Goal: Transaction & Acquisition: Purchase product/service

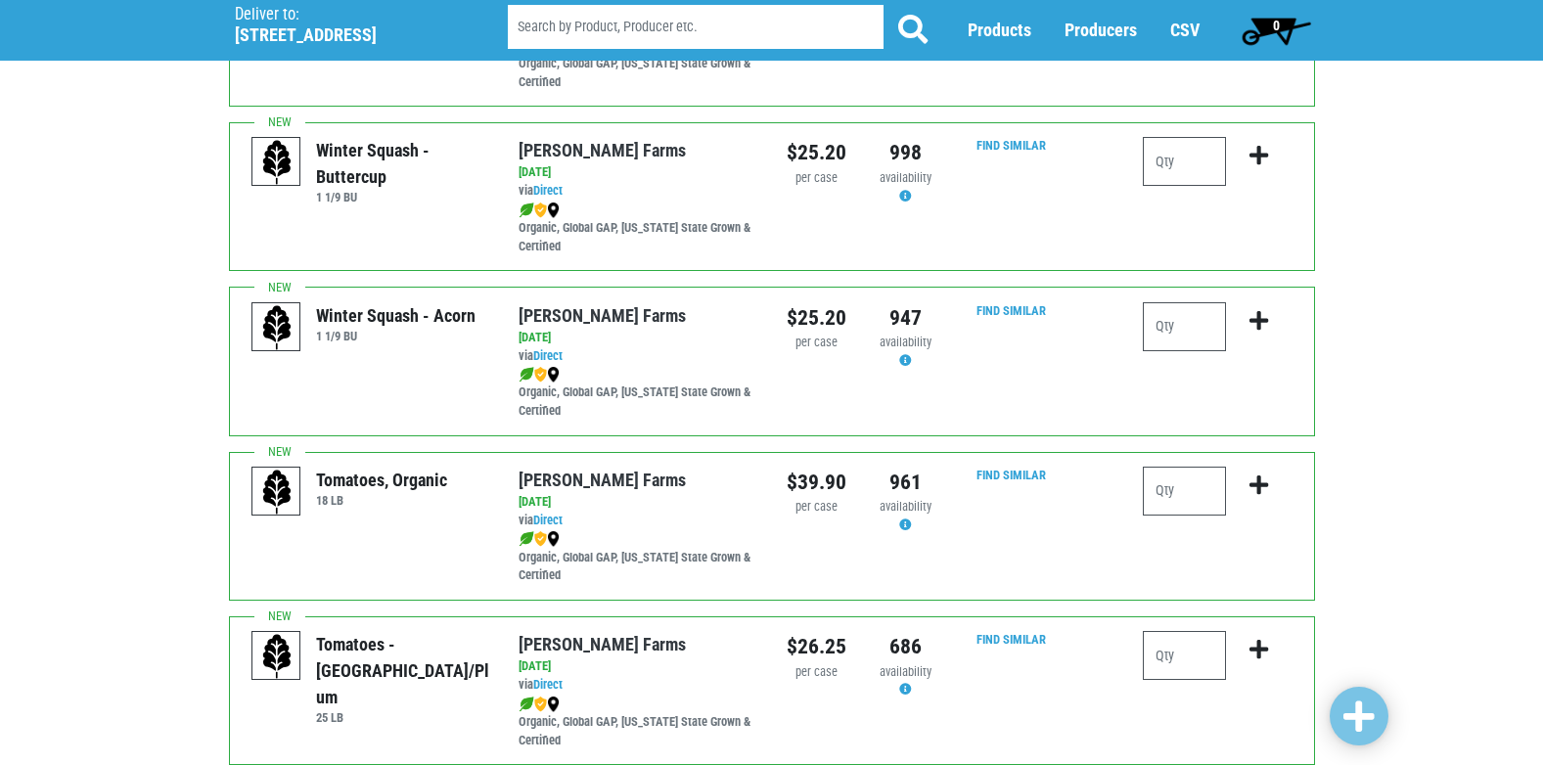
scroll to position [470, 0]
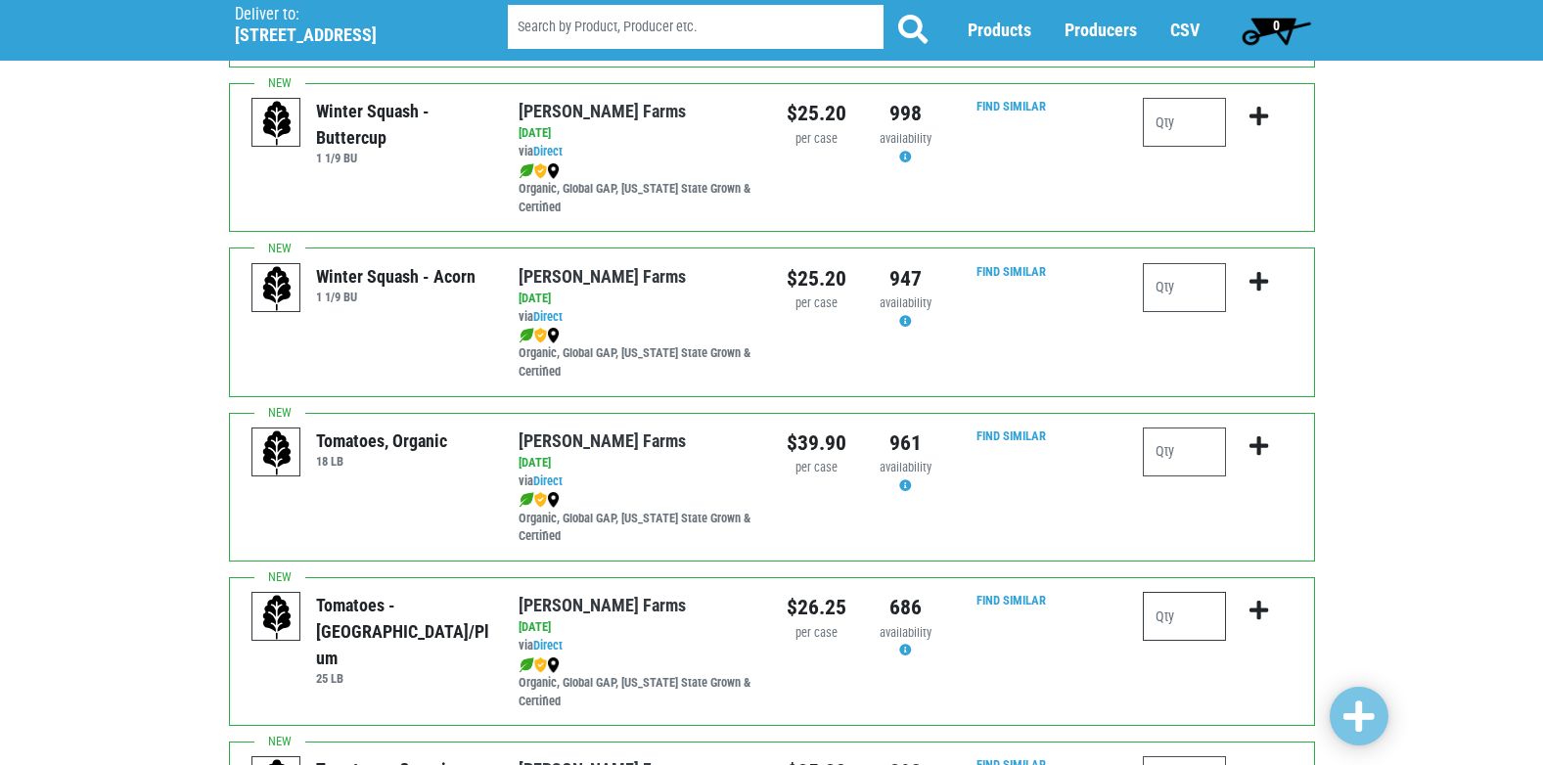
click at [1205, 619] on input "number" at bounding box center [1184, 616] width 83 height 49
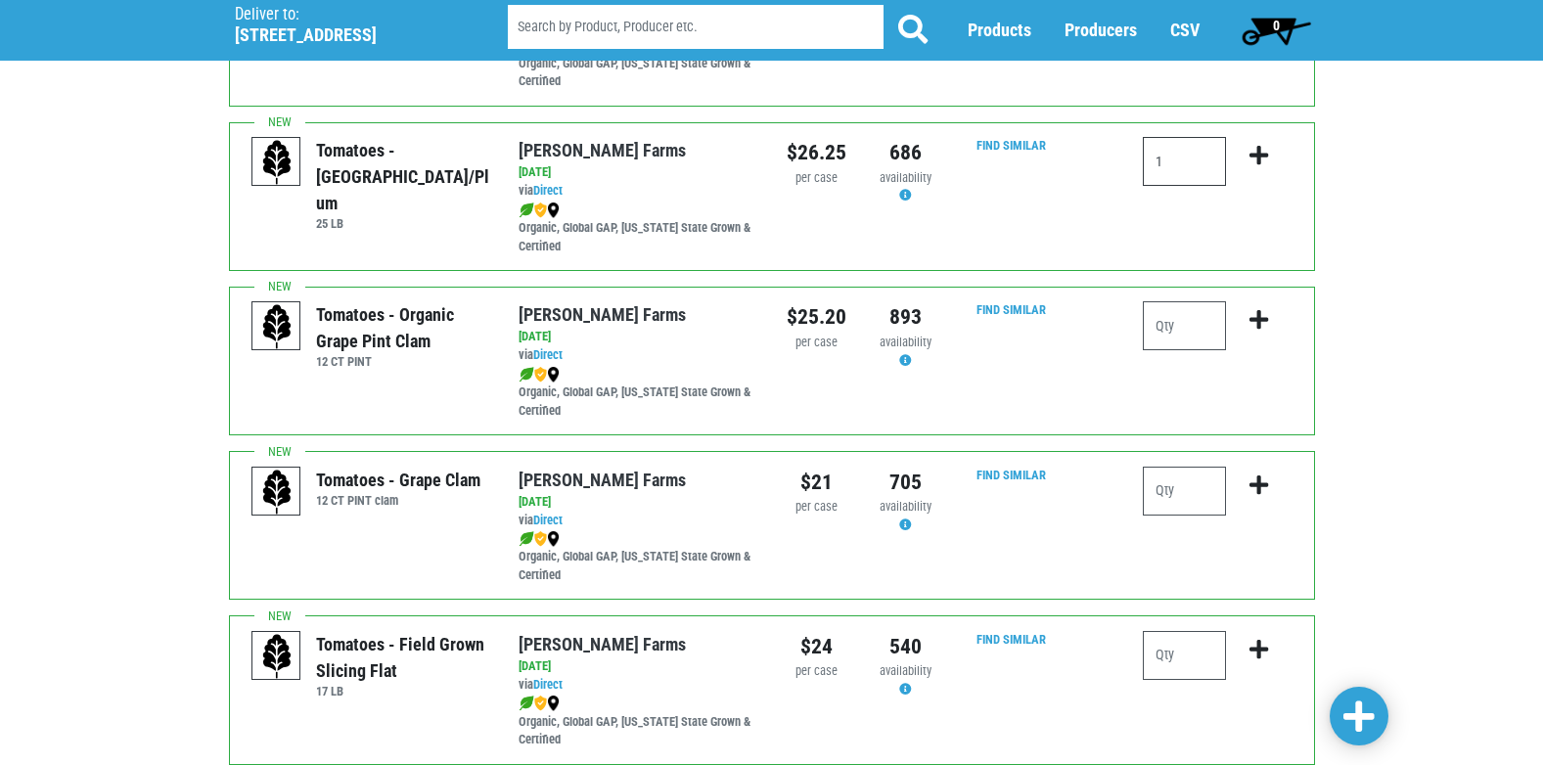
scroll to position [944, 0]
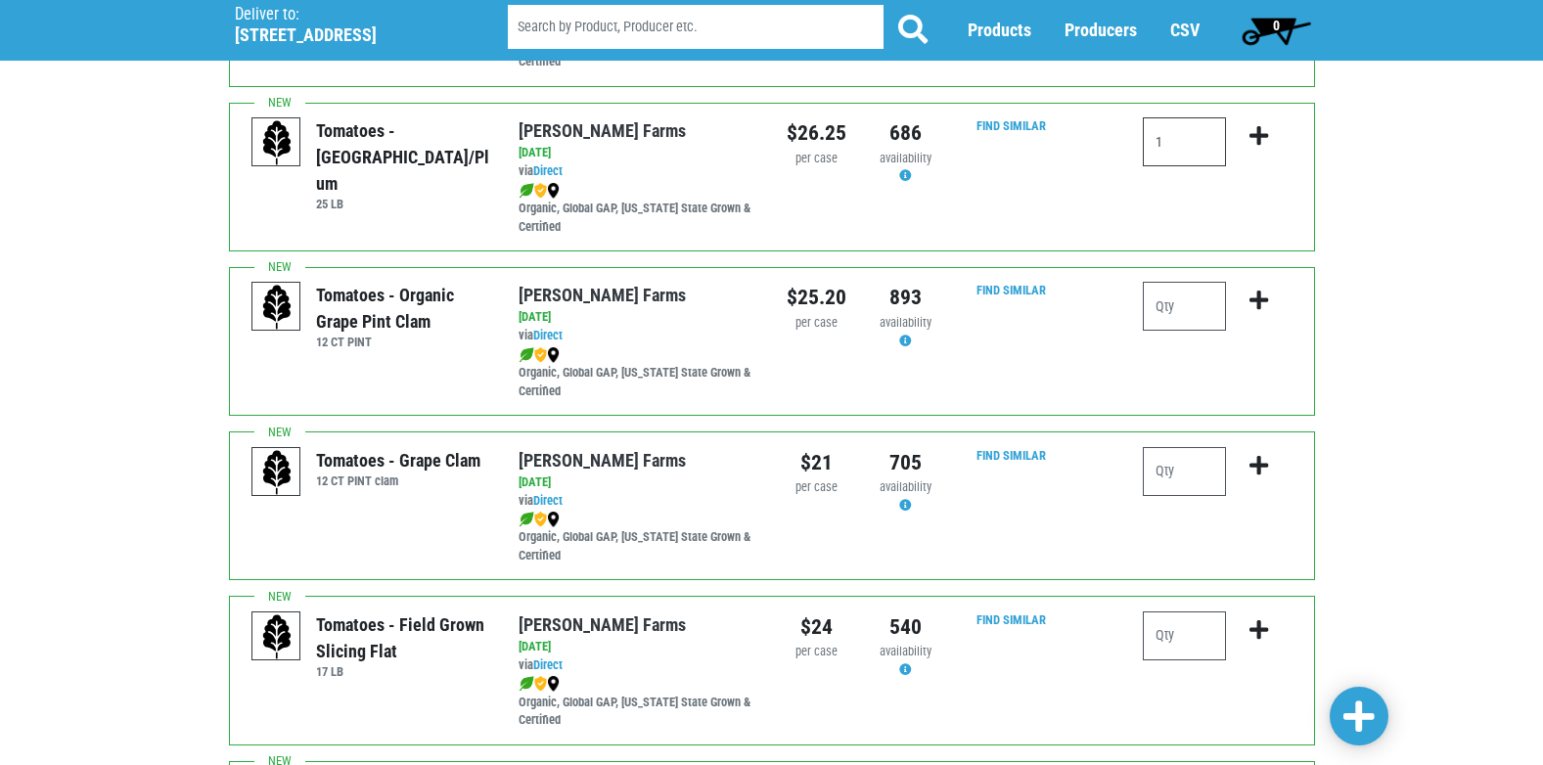
type input "1"
click at [1190, 649] on input "number" at bounding box center [1184, 636] width 83 height 49
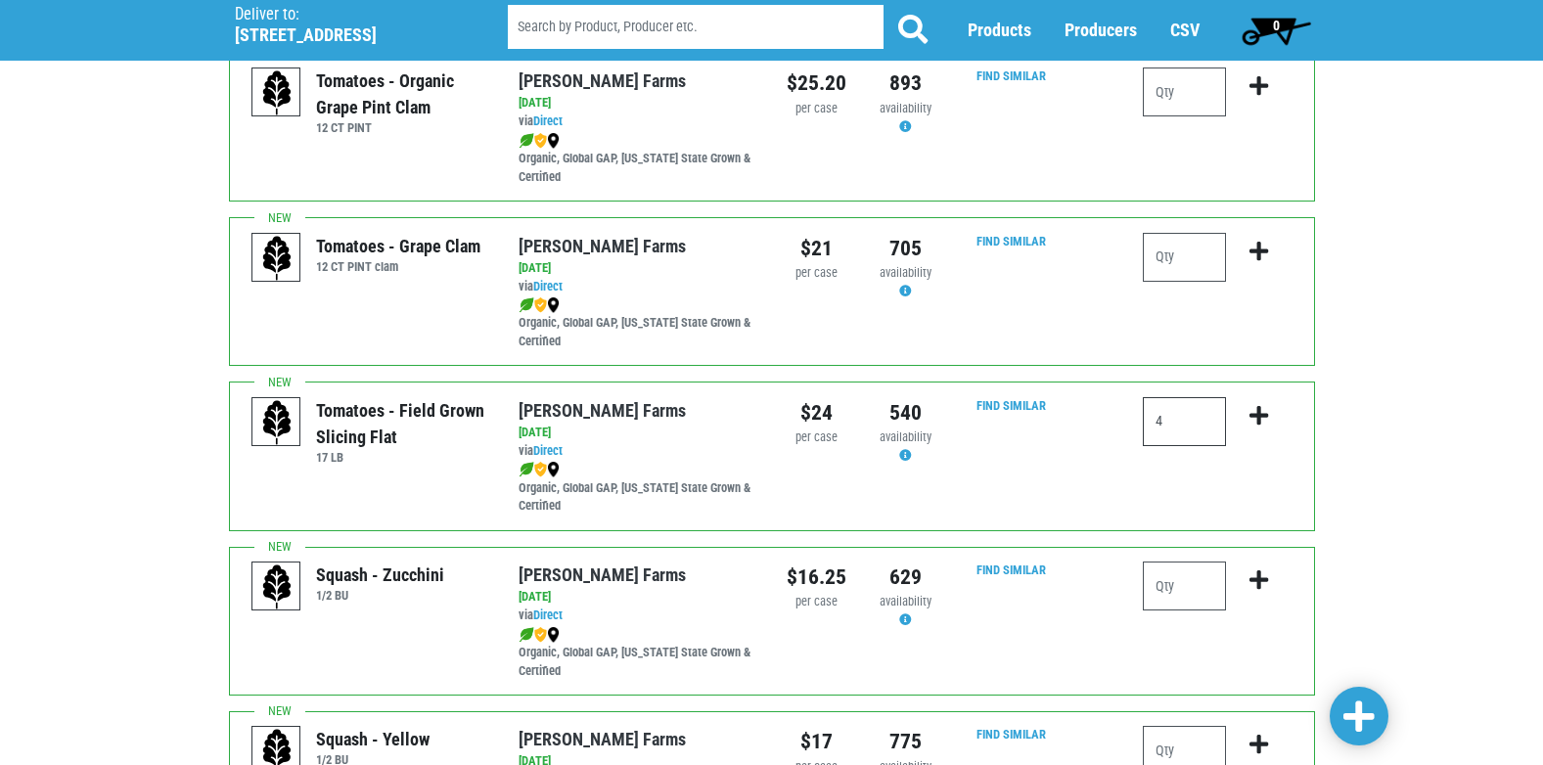
scroll to position [1179, 0]
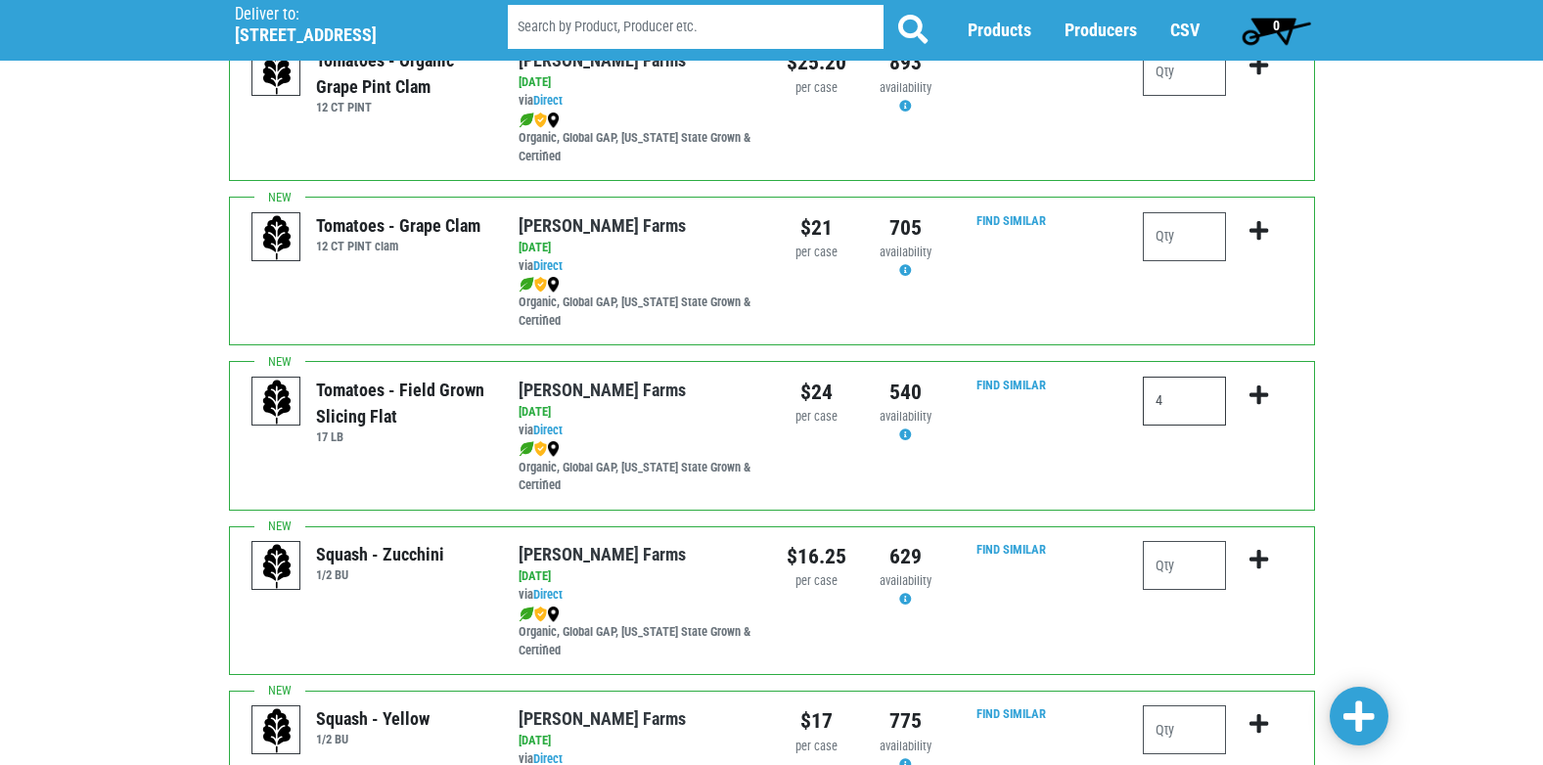
type input "4"
click at [1185, 563] on input "number" at bounding box center [1184, 565] width 83 height 49
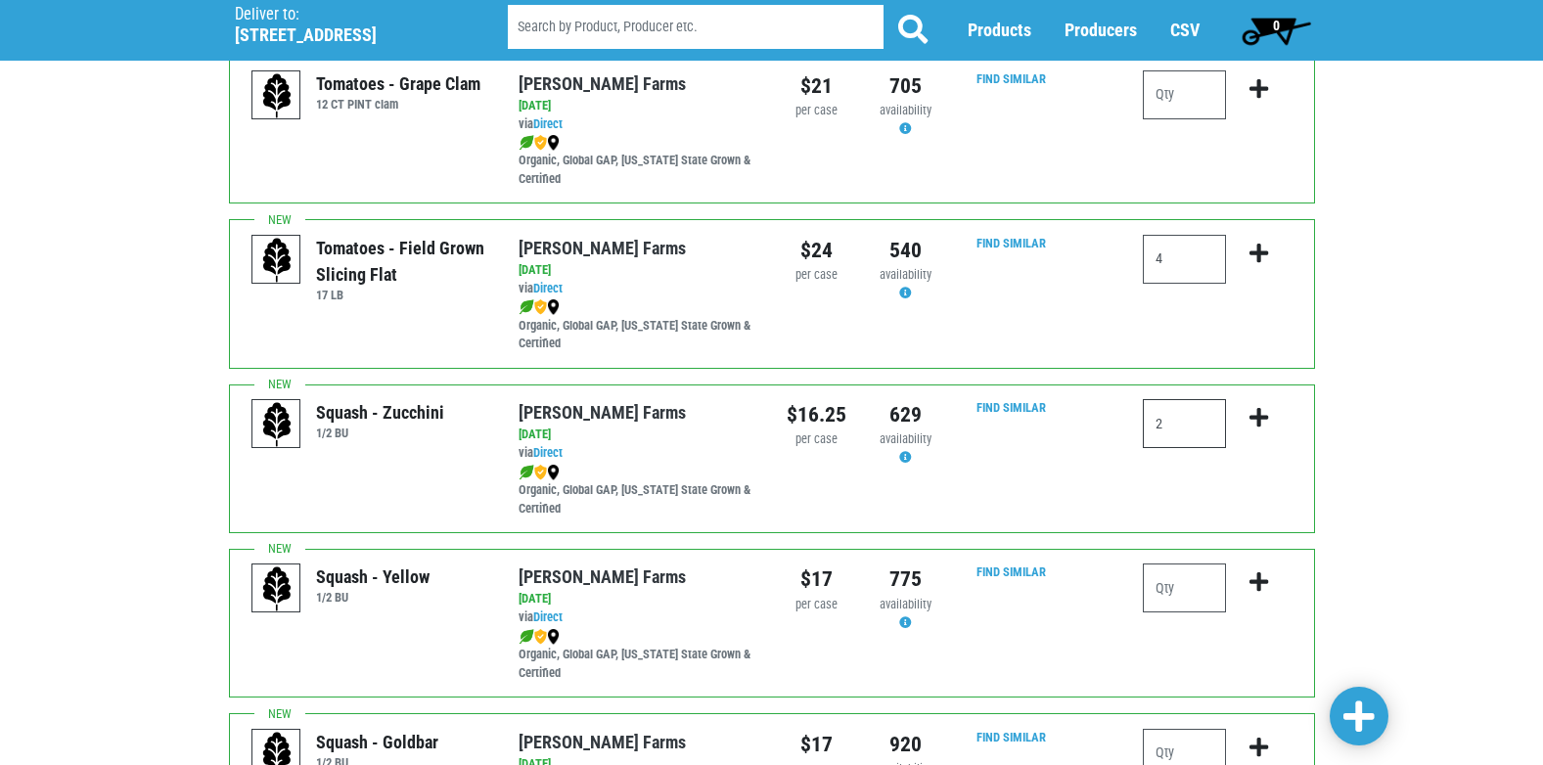
scroll to position [1336, 0]
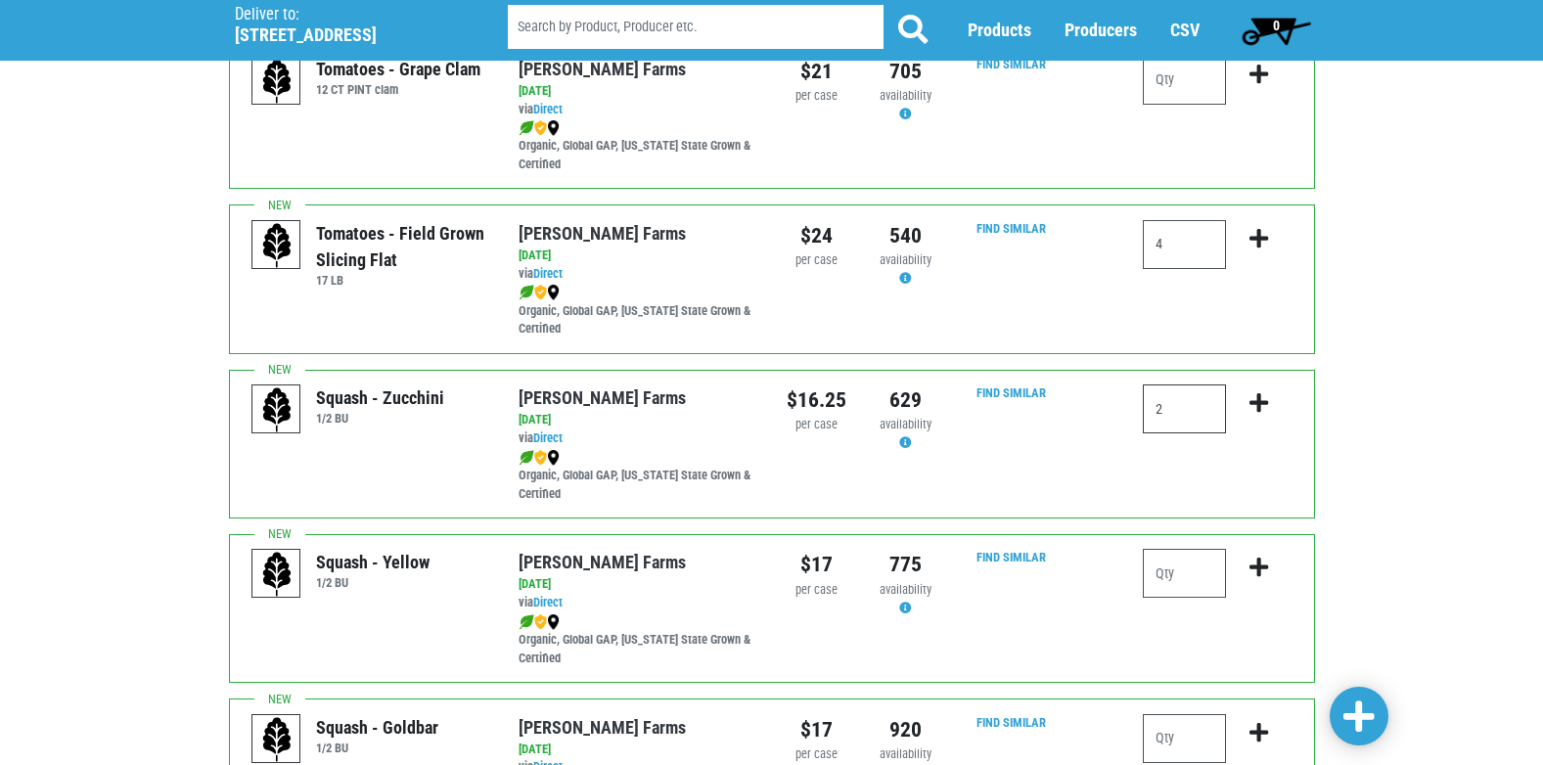
type input "2"
click at [1185, 586] on input "number" at bounding box center [1184, 573] width 83 height 49
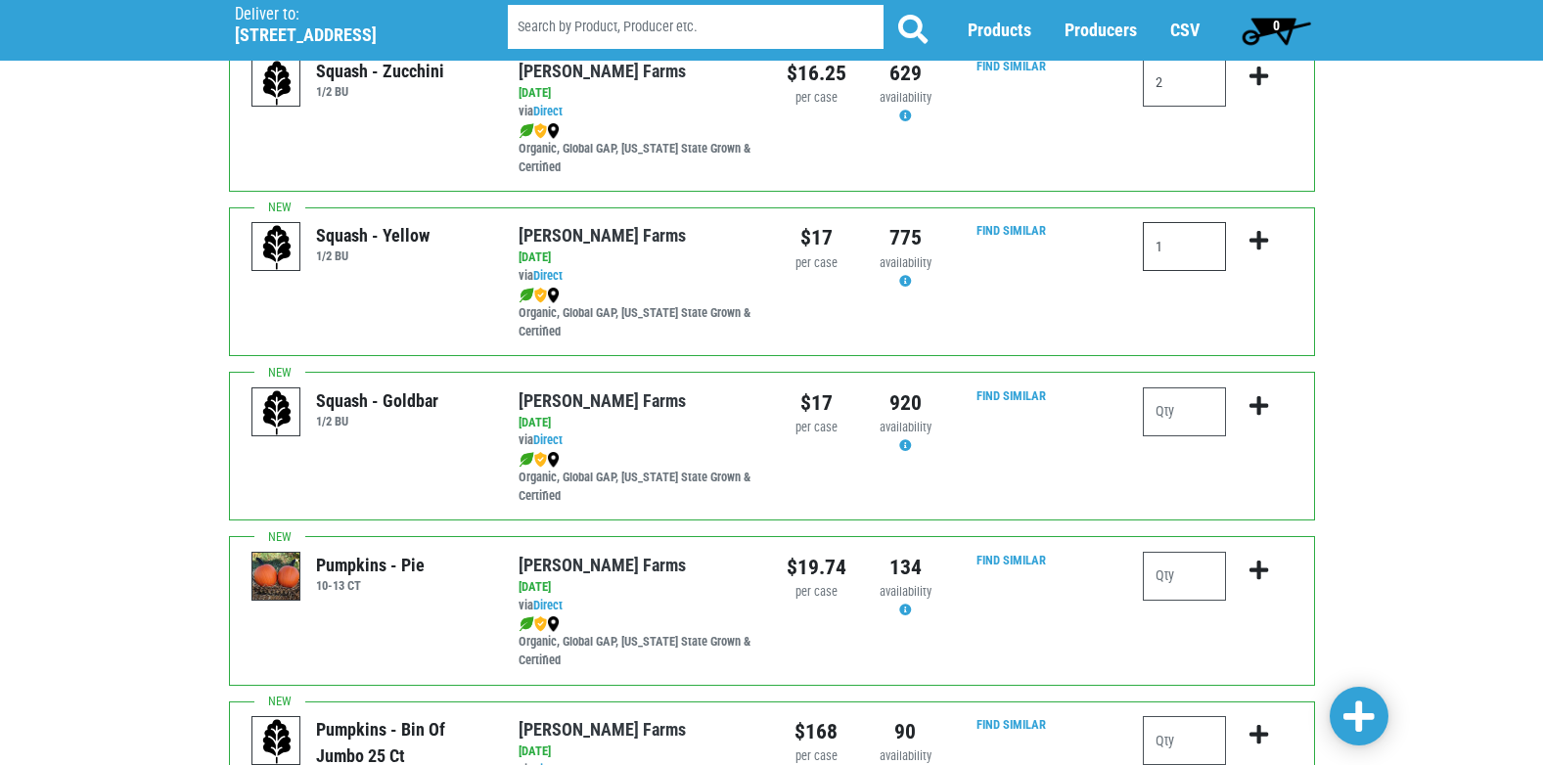
scroll to position [1688, 0]
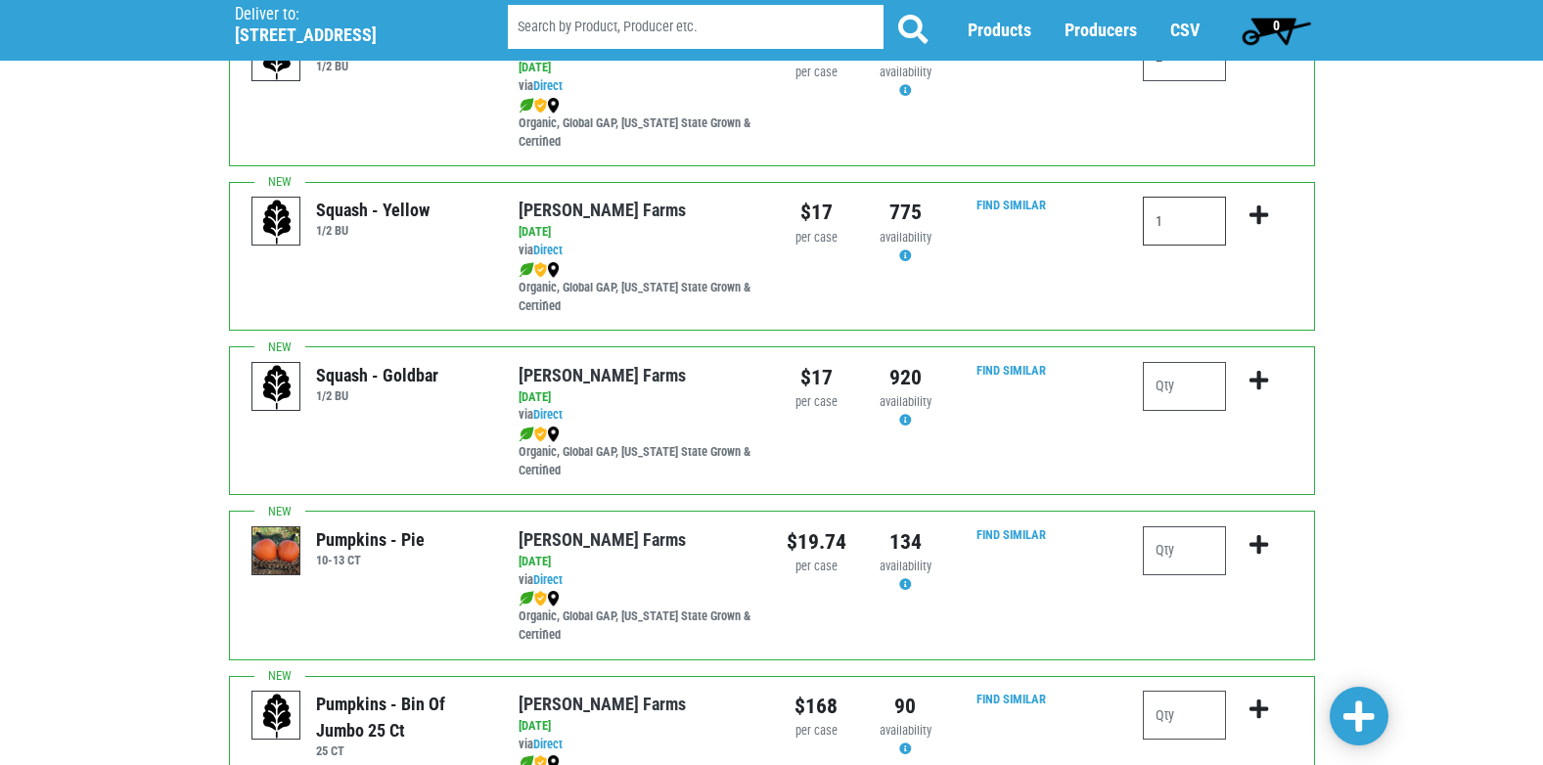
type input "1"
click at [1256, 215] on icon "submit" at bounding box center [1259, 216] width 19 height 22
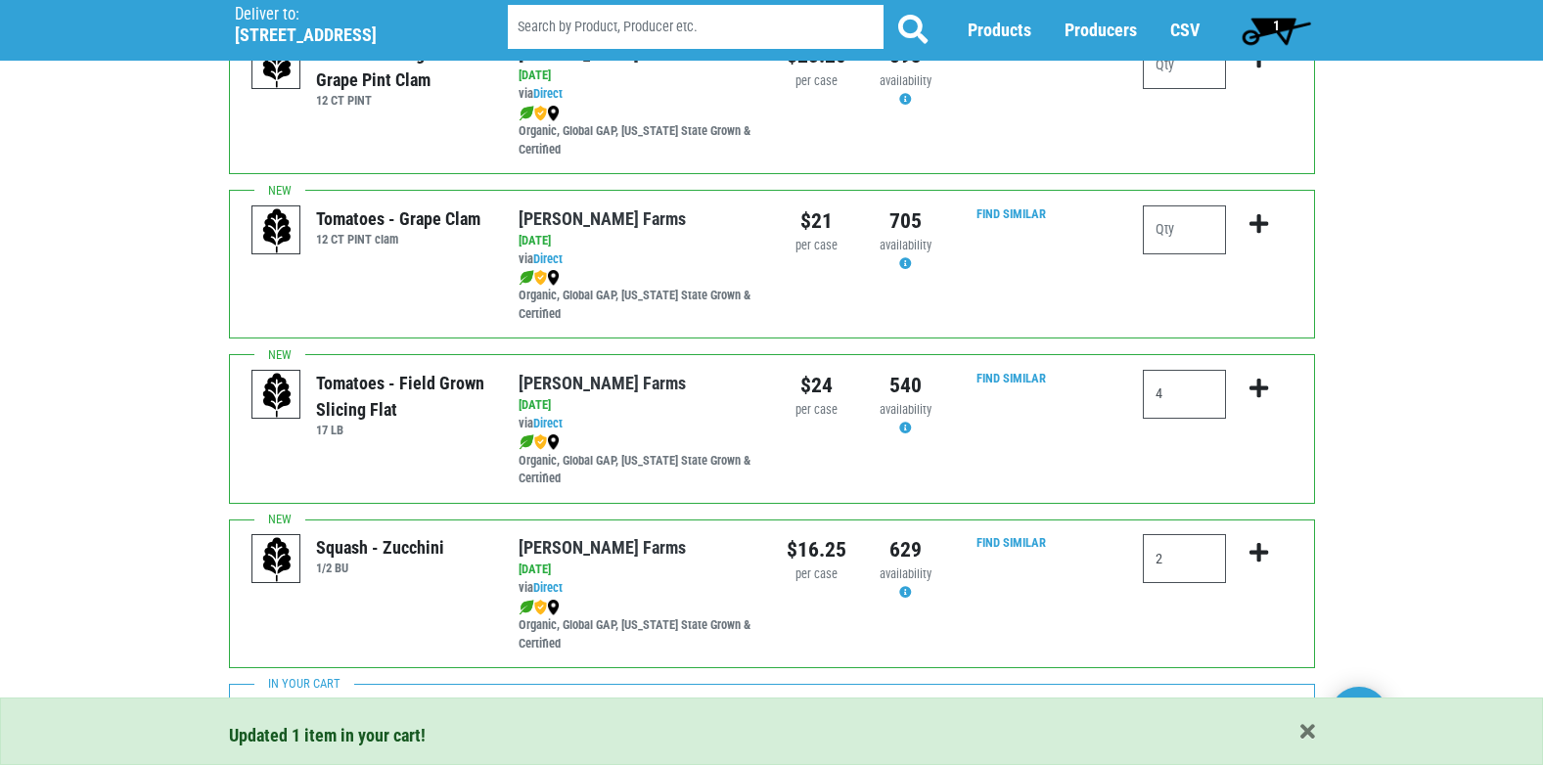
scroll to position [1162, 0]
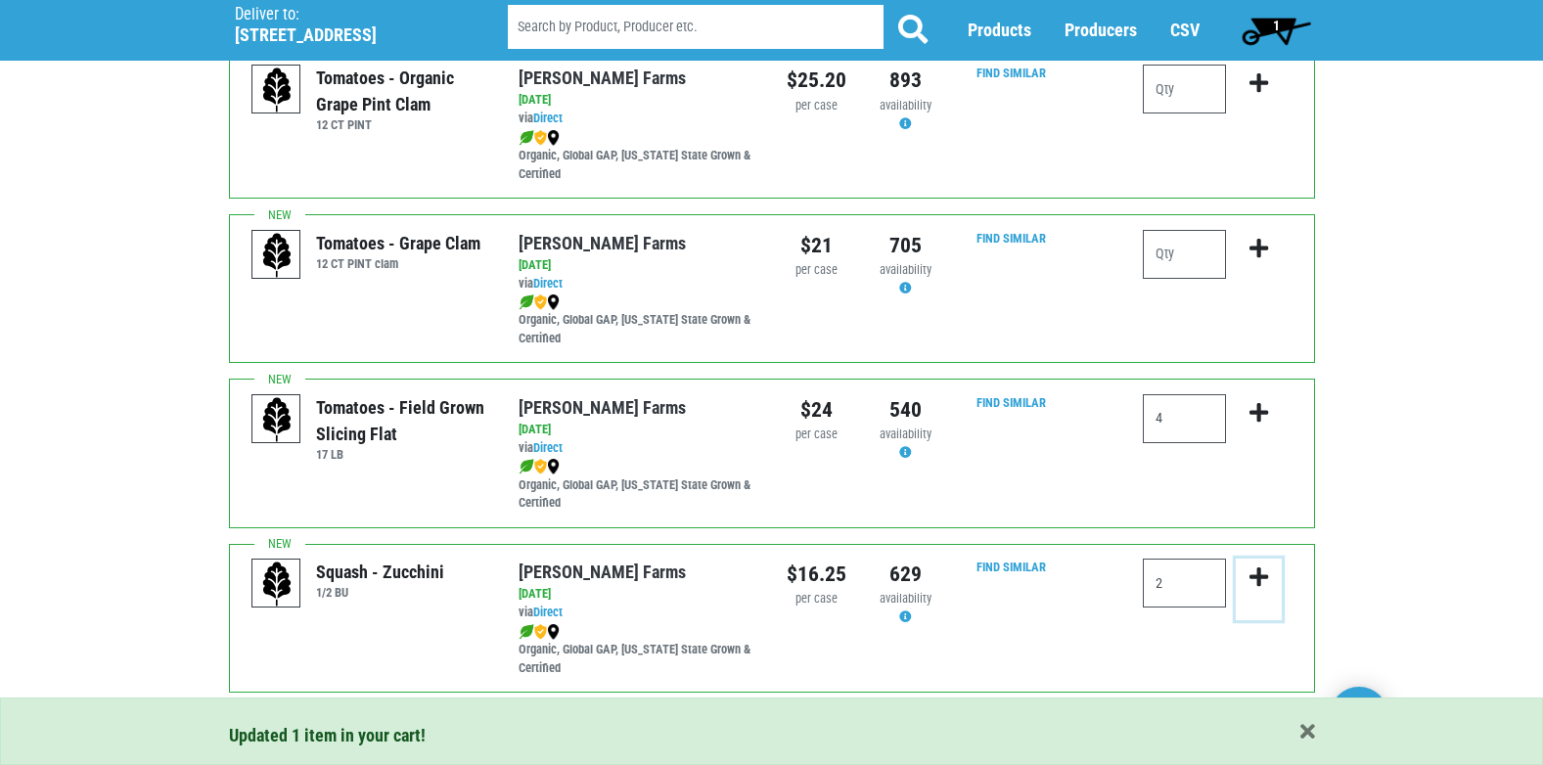
click at [1253, 569] on icon "submit" at bounding box center [1259, 578] width 19 height 22
click at [1259, 573] on icon "submit" at bounding box center [1259, 578] width 19 height 22
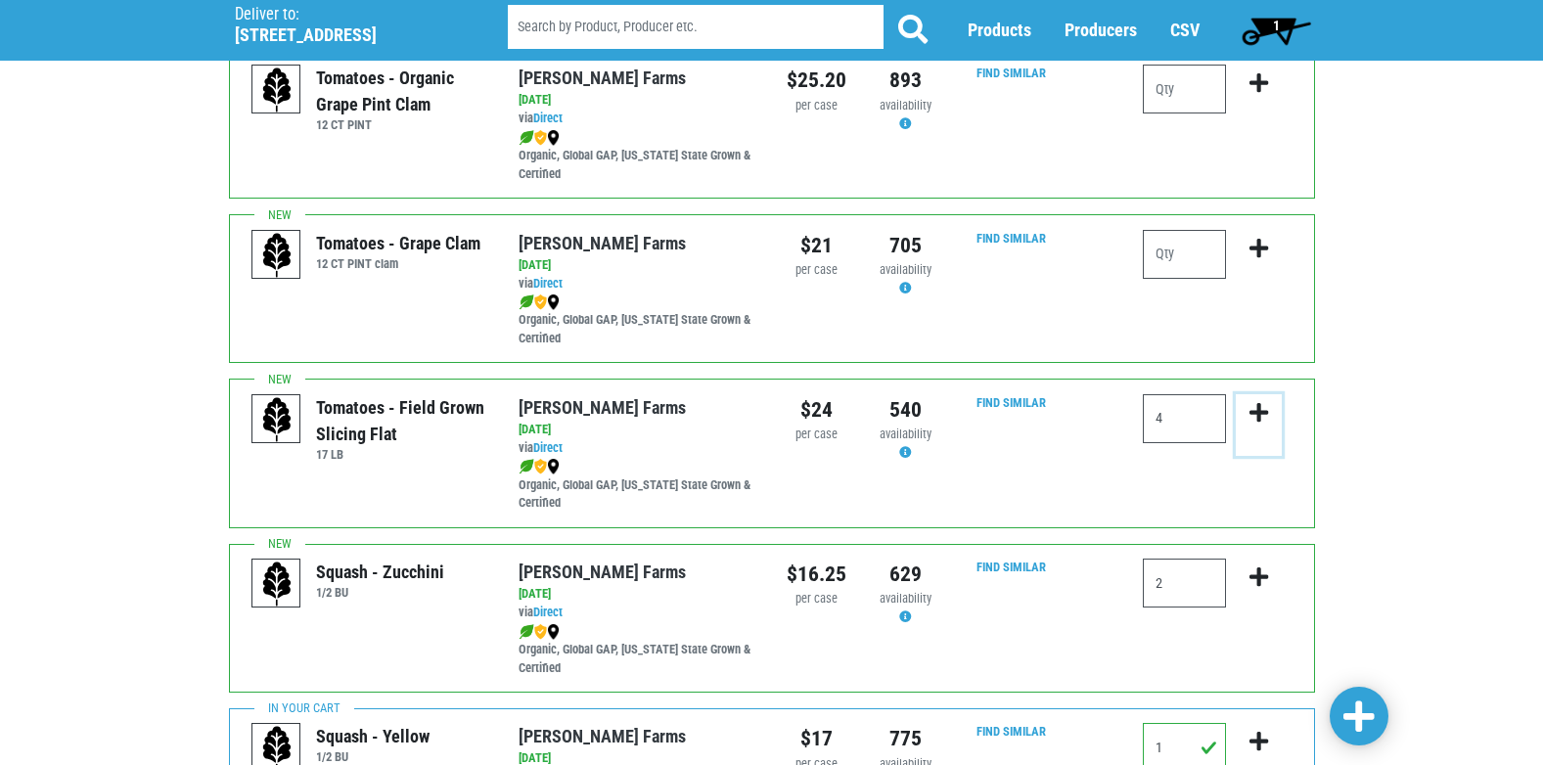
click at [1253, 412] on icon "submit" at bounding box center [1259, 413] width 19 height 22
click at [1191, 584] on input "2" at bounding box center [1184, 583] width 83 height 49
type input "2"
click at [1254, 571] on icon "submit" at bounding box center [1259, 578] width 19 height 22
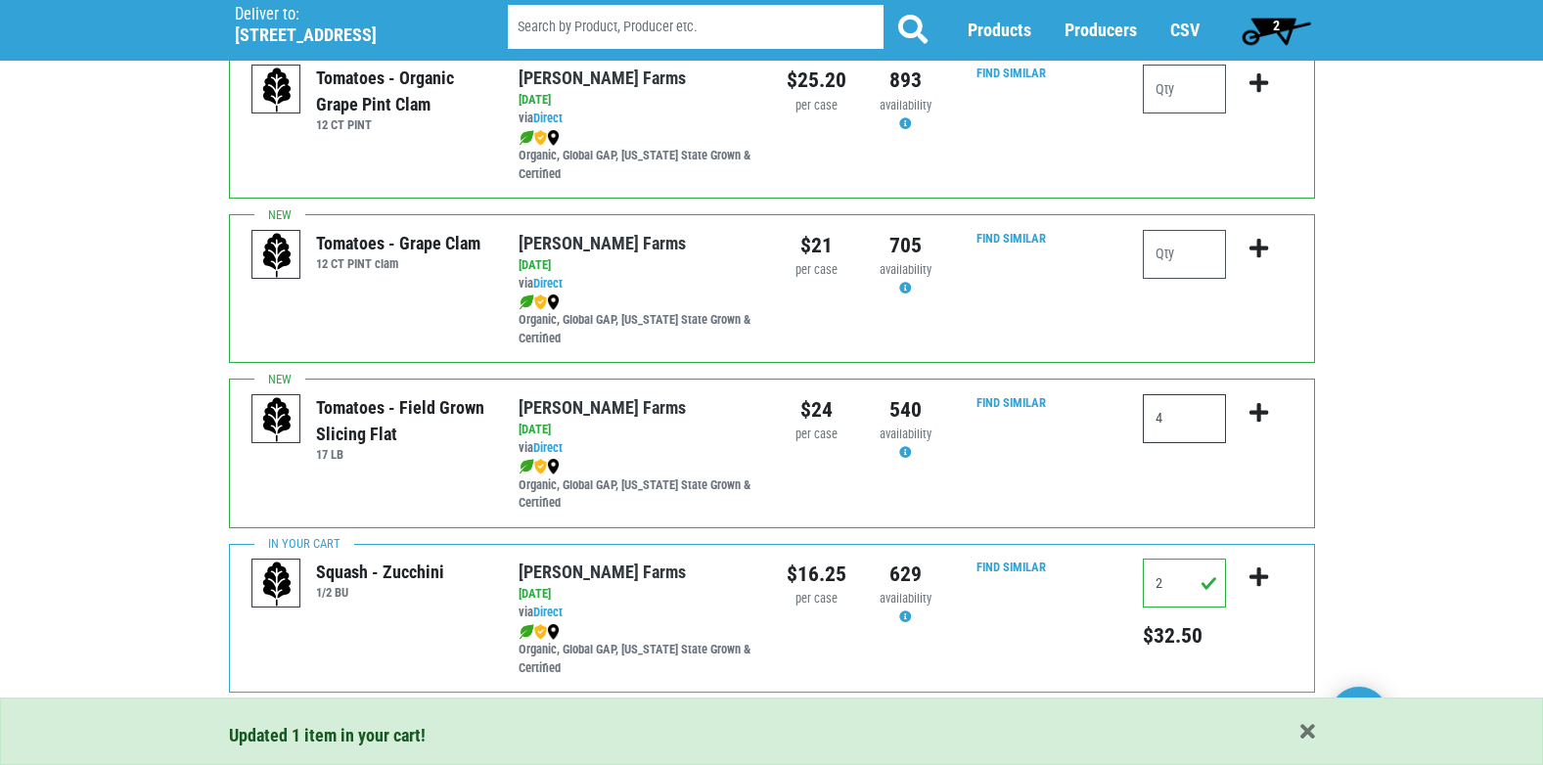
click at [1180, 421] on input "4" at bounding box center [1184, 418] width 83 height 49
type input "4"
click at [1254, 412] on icon "submit" at bounding box center [1259, 413] width 19 height 22
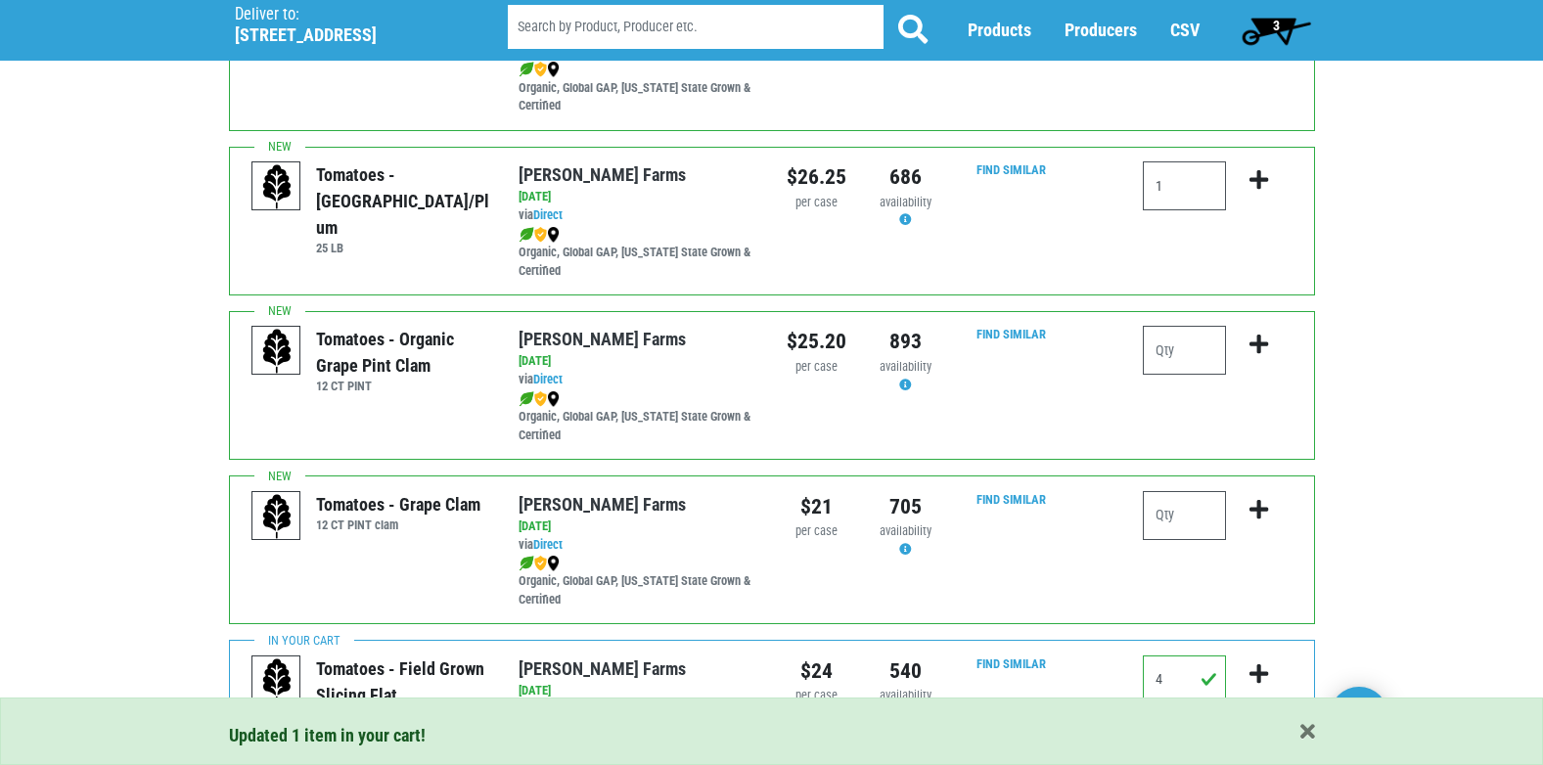
scroll to position [832, 0]
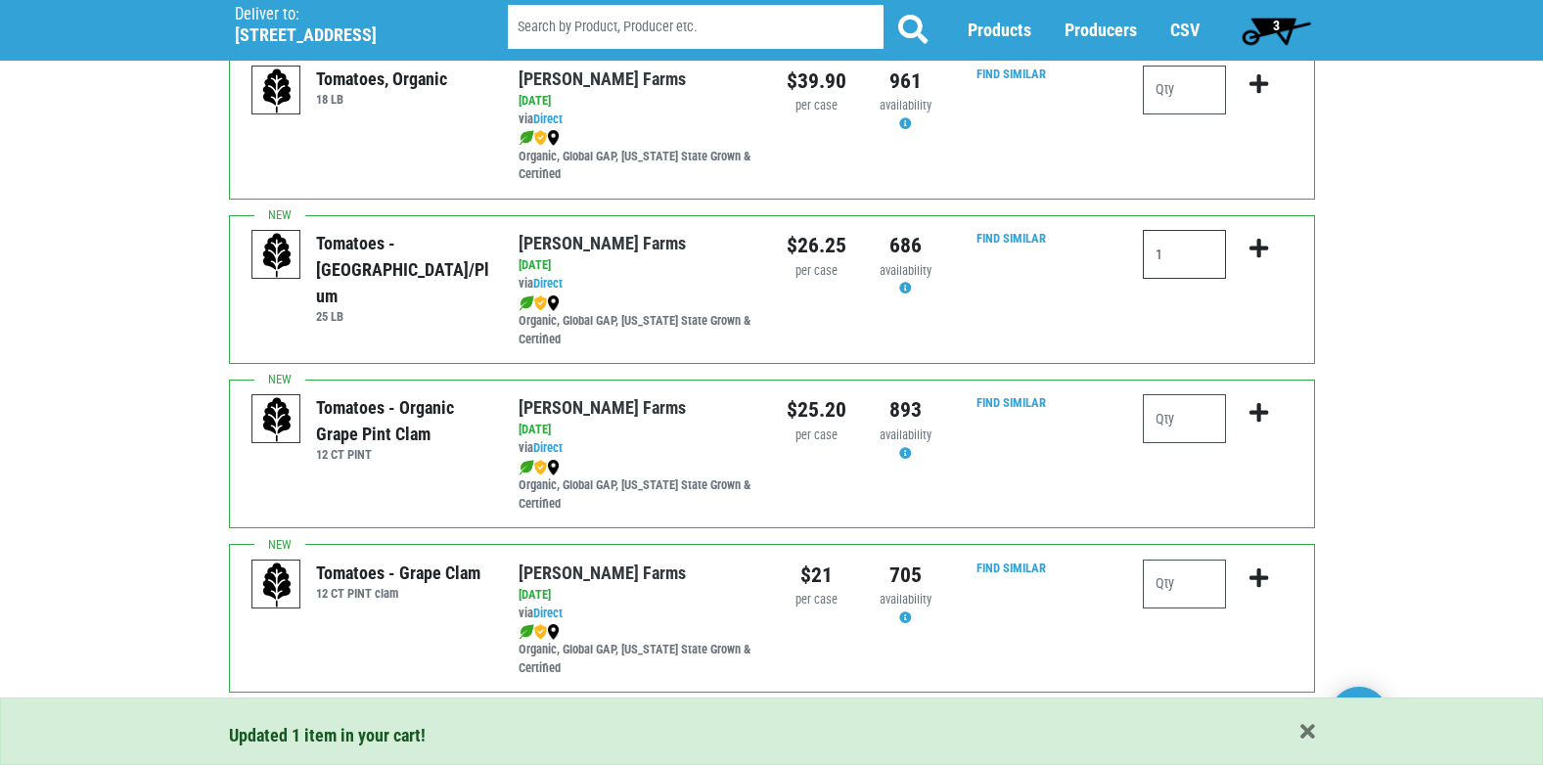
click at [1201, 251] on input "1" at bounding box center [1184, 254] width 83 height 49
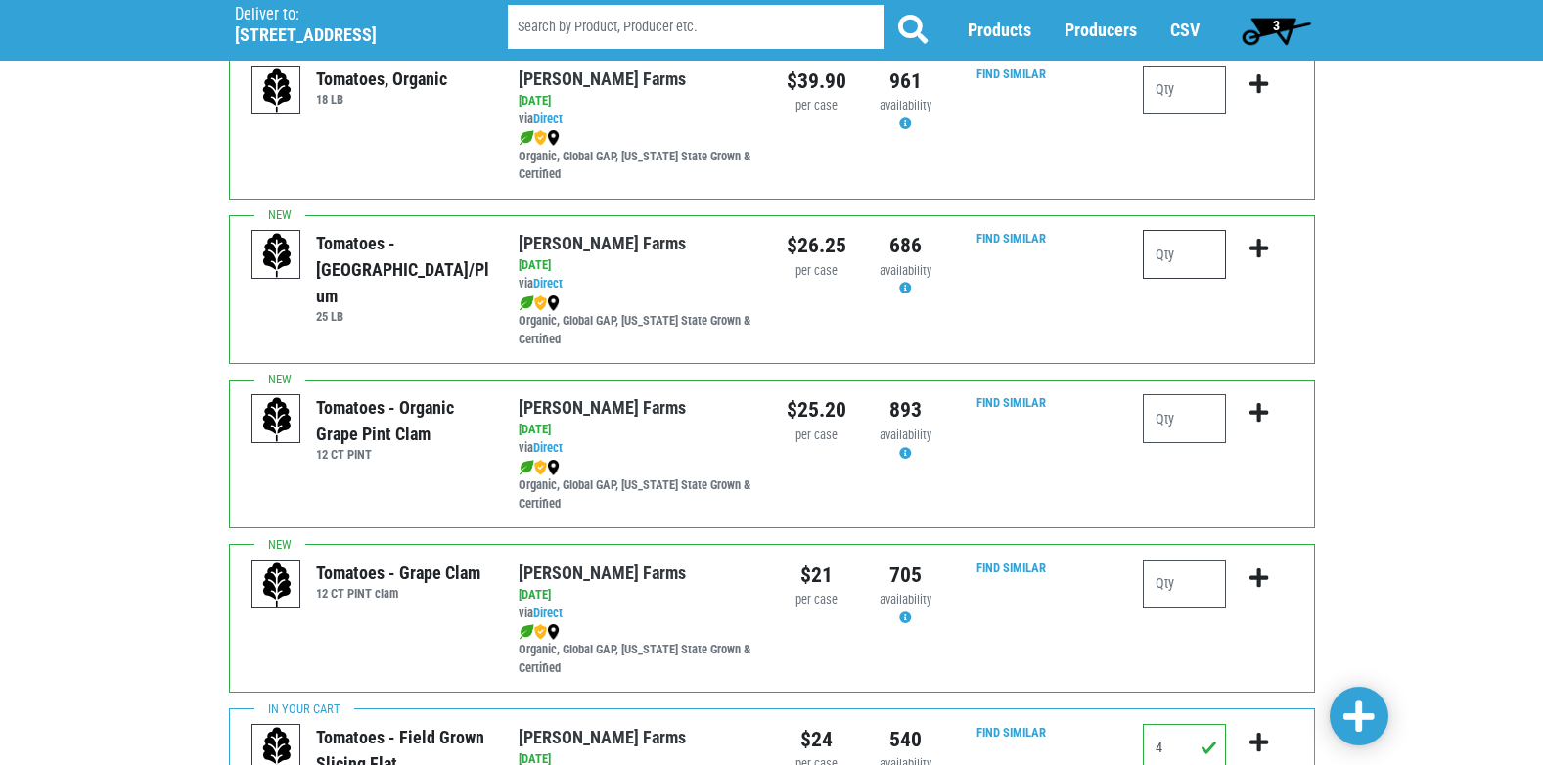
type input "1"
click at [1253, 249] on icon "submit" at bounding box center [1259, 249] width 19 height 22
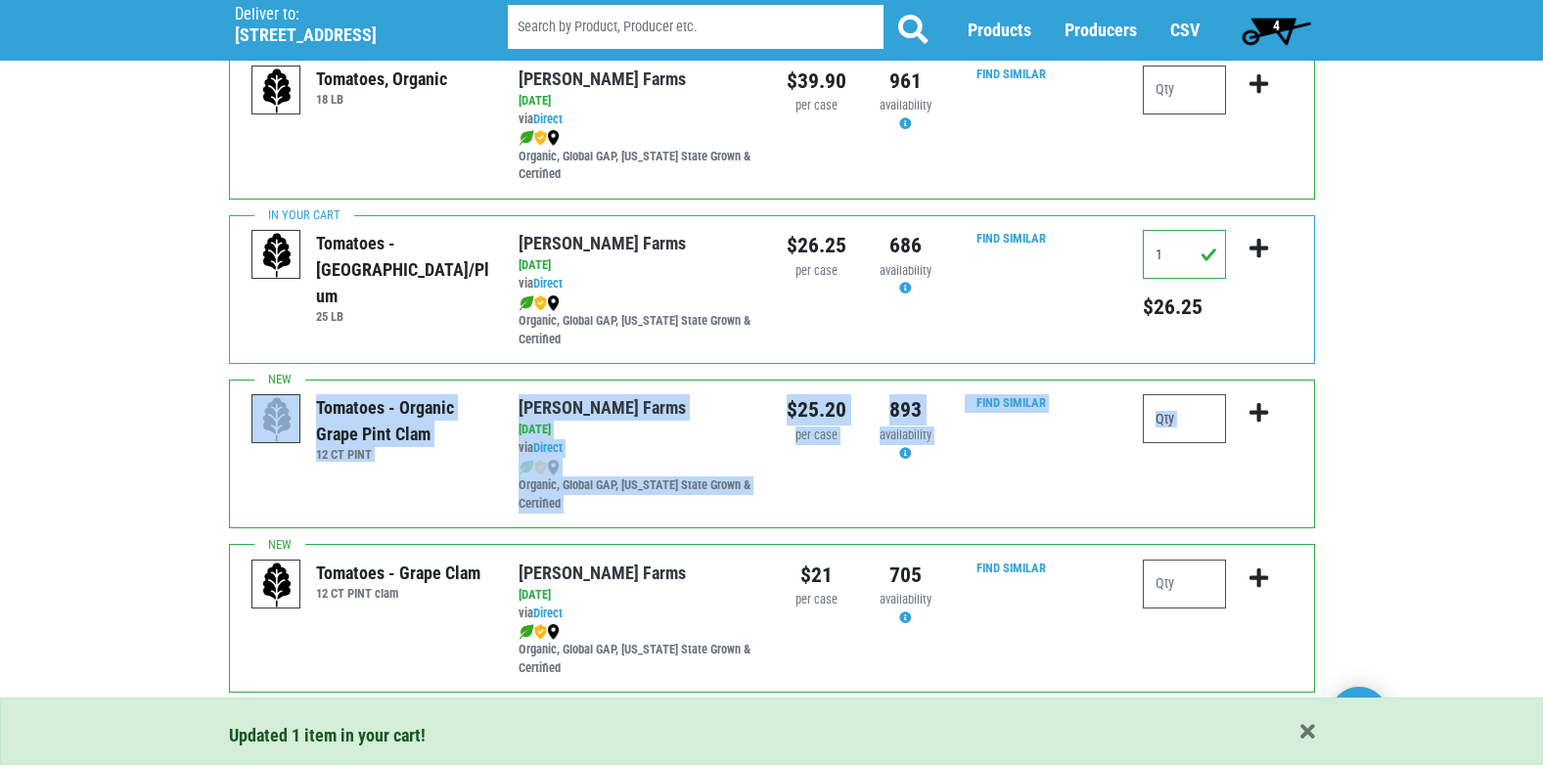
drag, startPoint x: 1541, startPoint y: 295, endPoint x: 1560, endPoint y: 464, distance: 170.3
drag, startPoint x: 1560, startPoint y: 464, endPoint x: 1517, endPoint y: 348, distance: 123.2
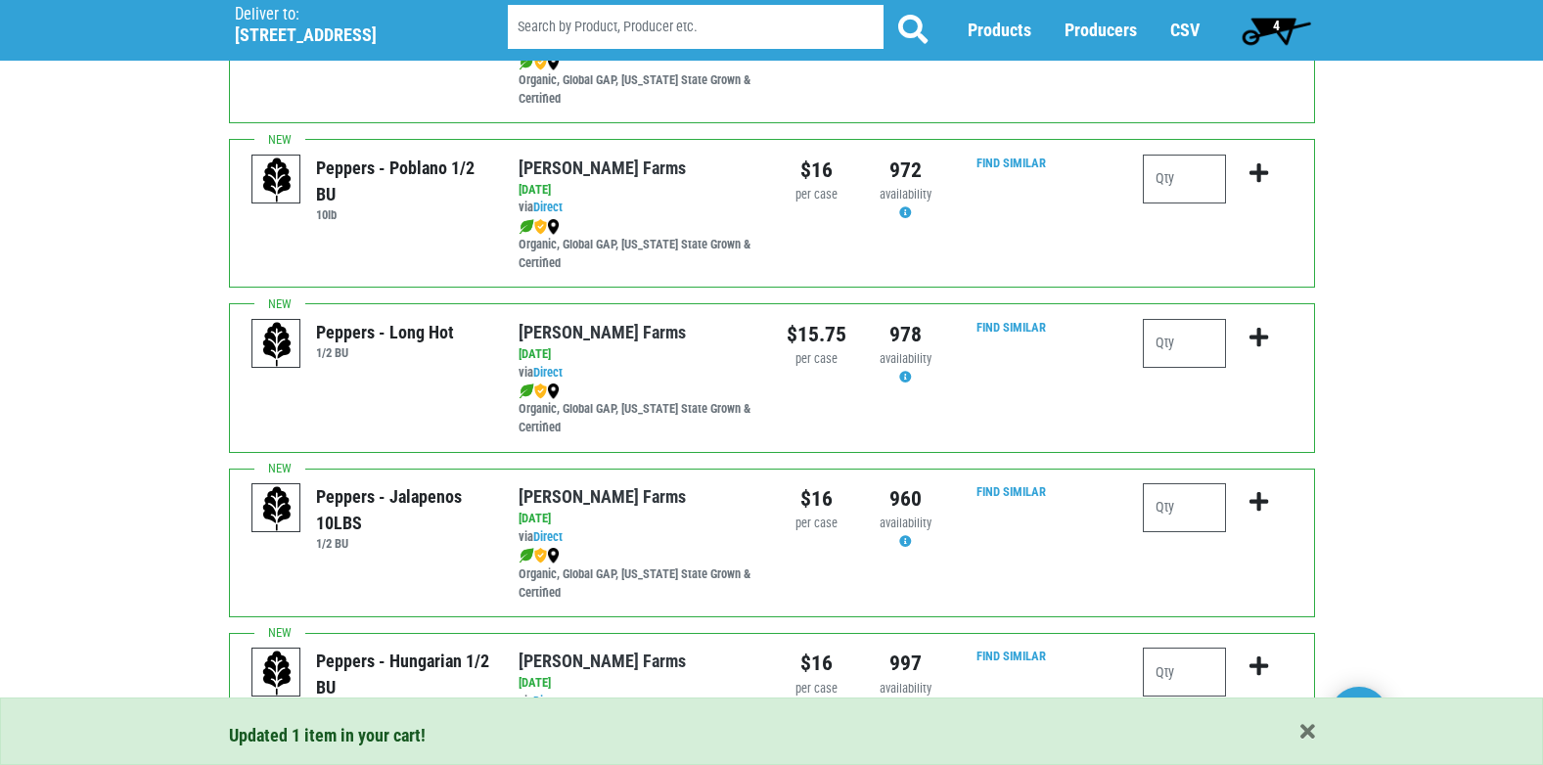
scroll to position [2574, 0]
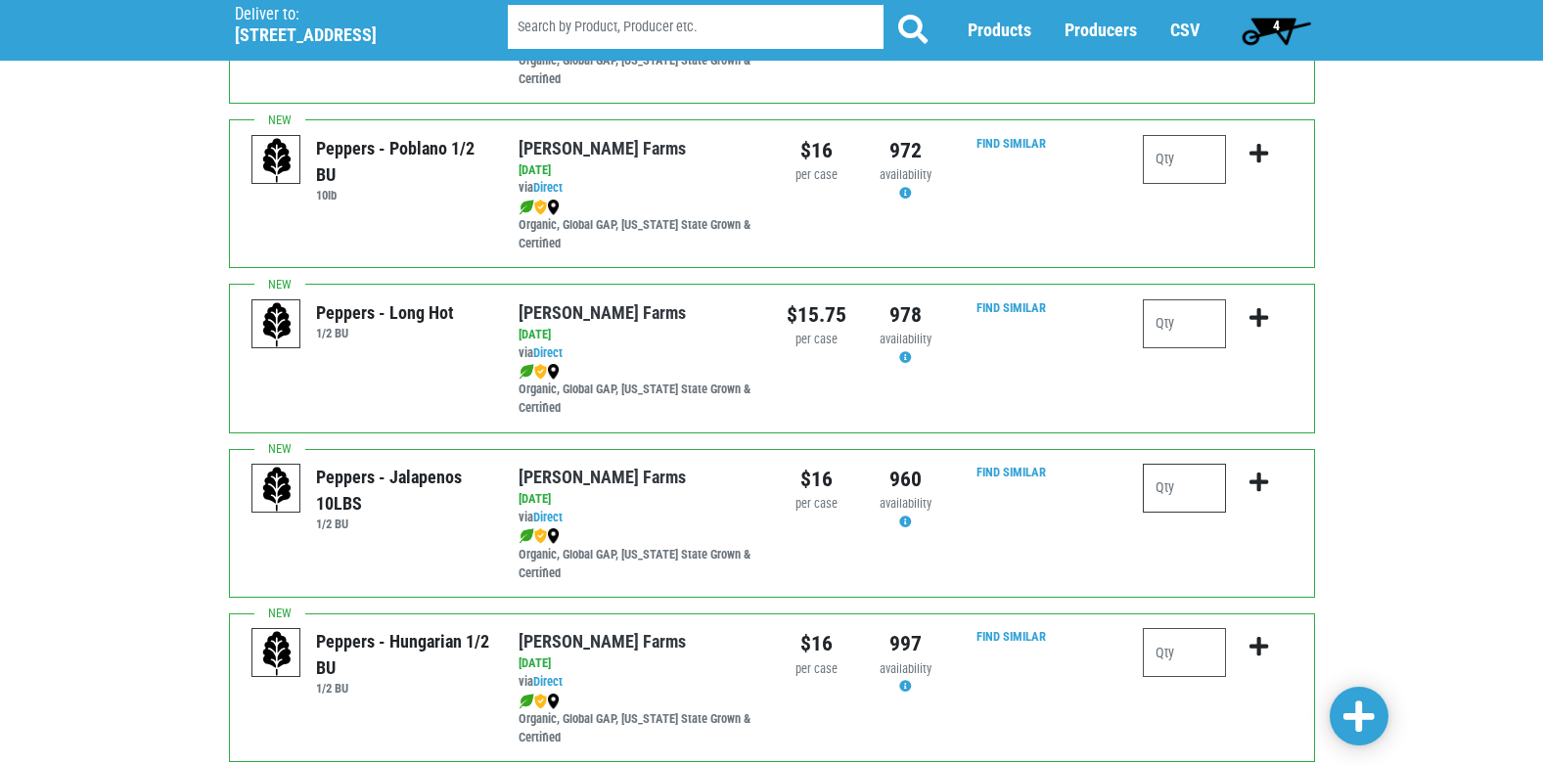
click at [1179, 484] on input "number" at bounding box center [1184, 488] width 83 height 49
type input "1"
click at [1260, 477] on icon "submit" at bounding box center [1259, 483] width 19 height 22
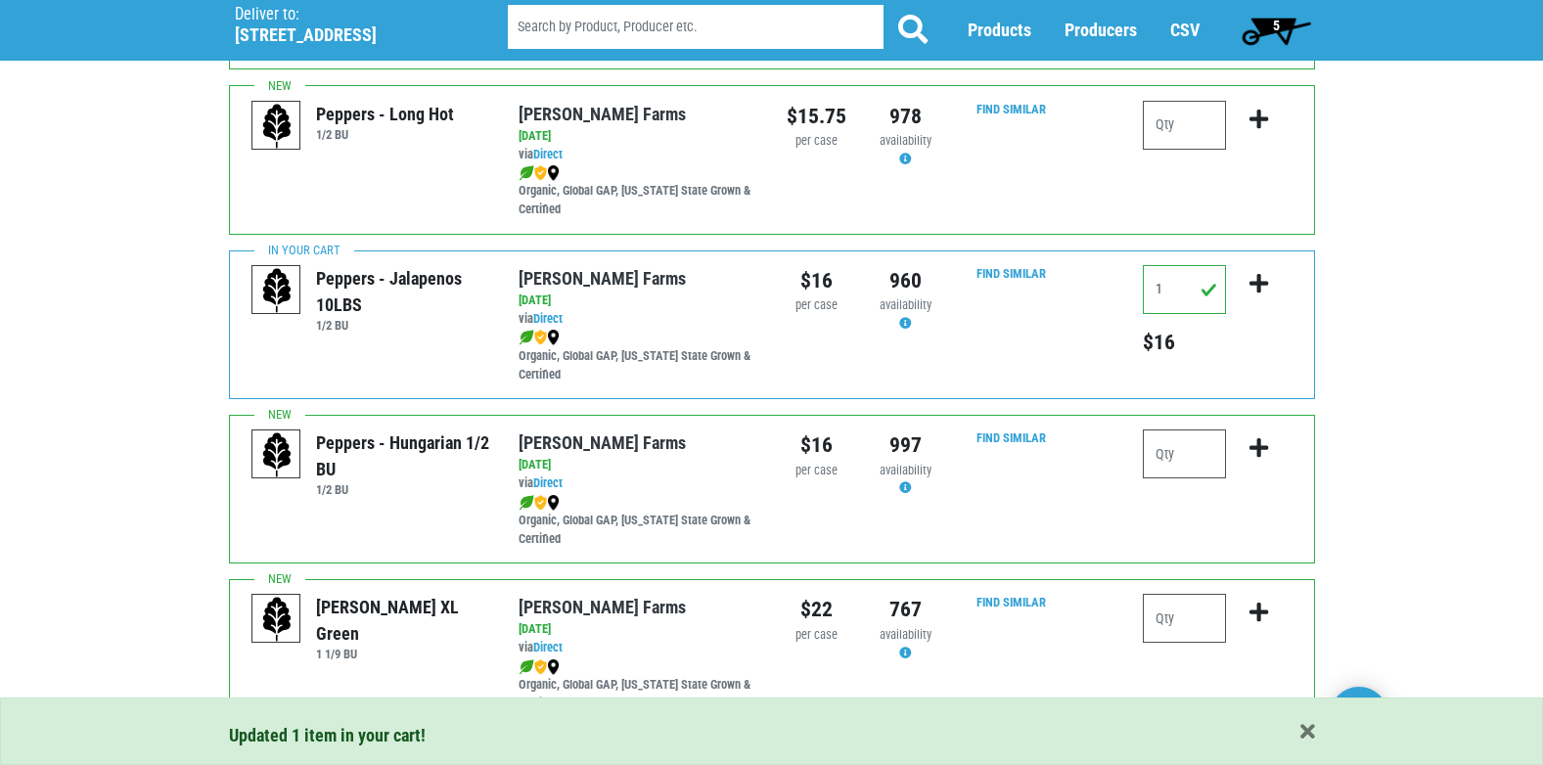
scroll to position [2859, 0]
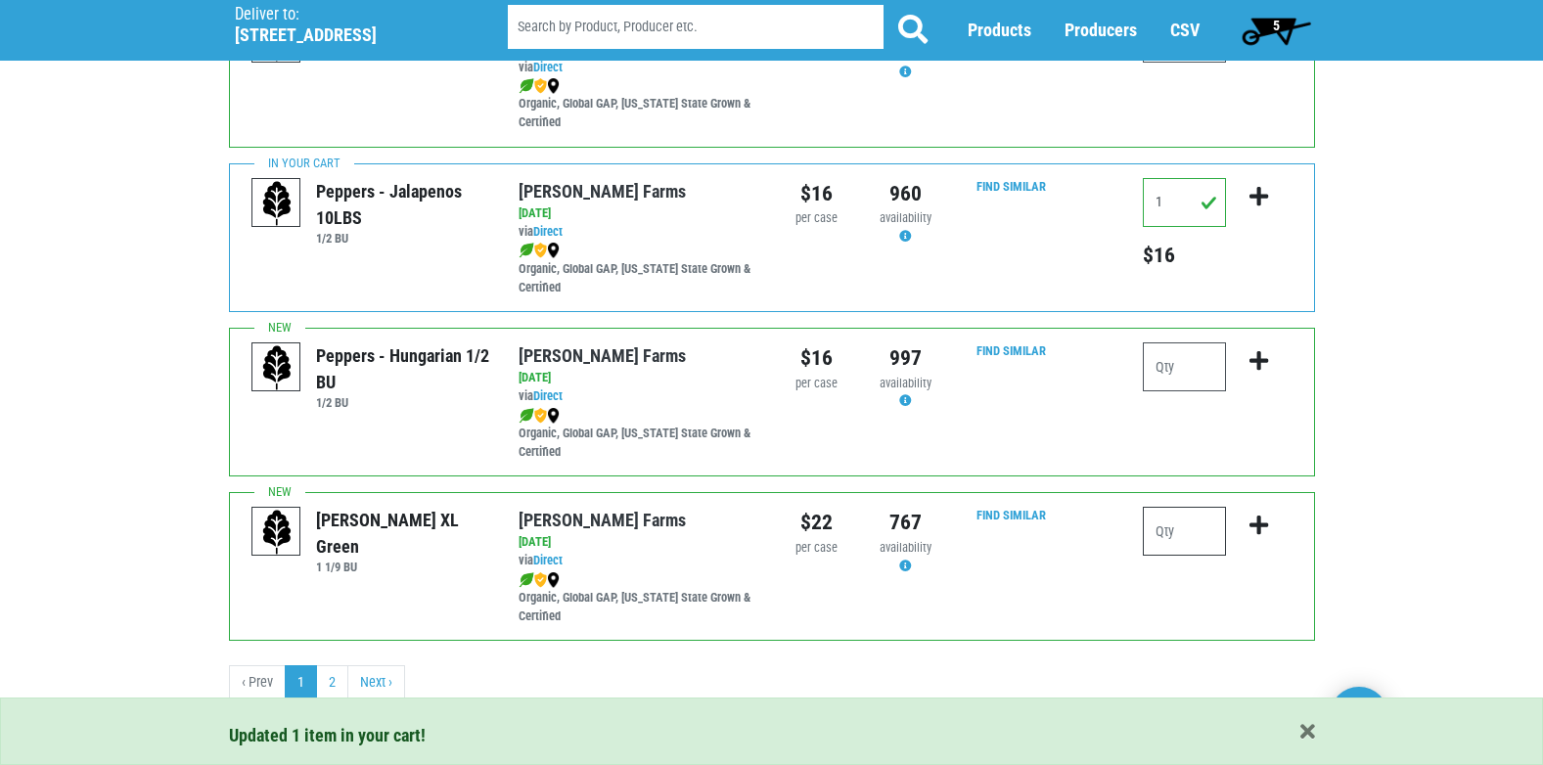
click at [1171, 532] on input "number" at bounding box center [1184, 531] width 83 height 49
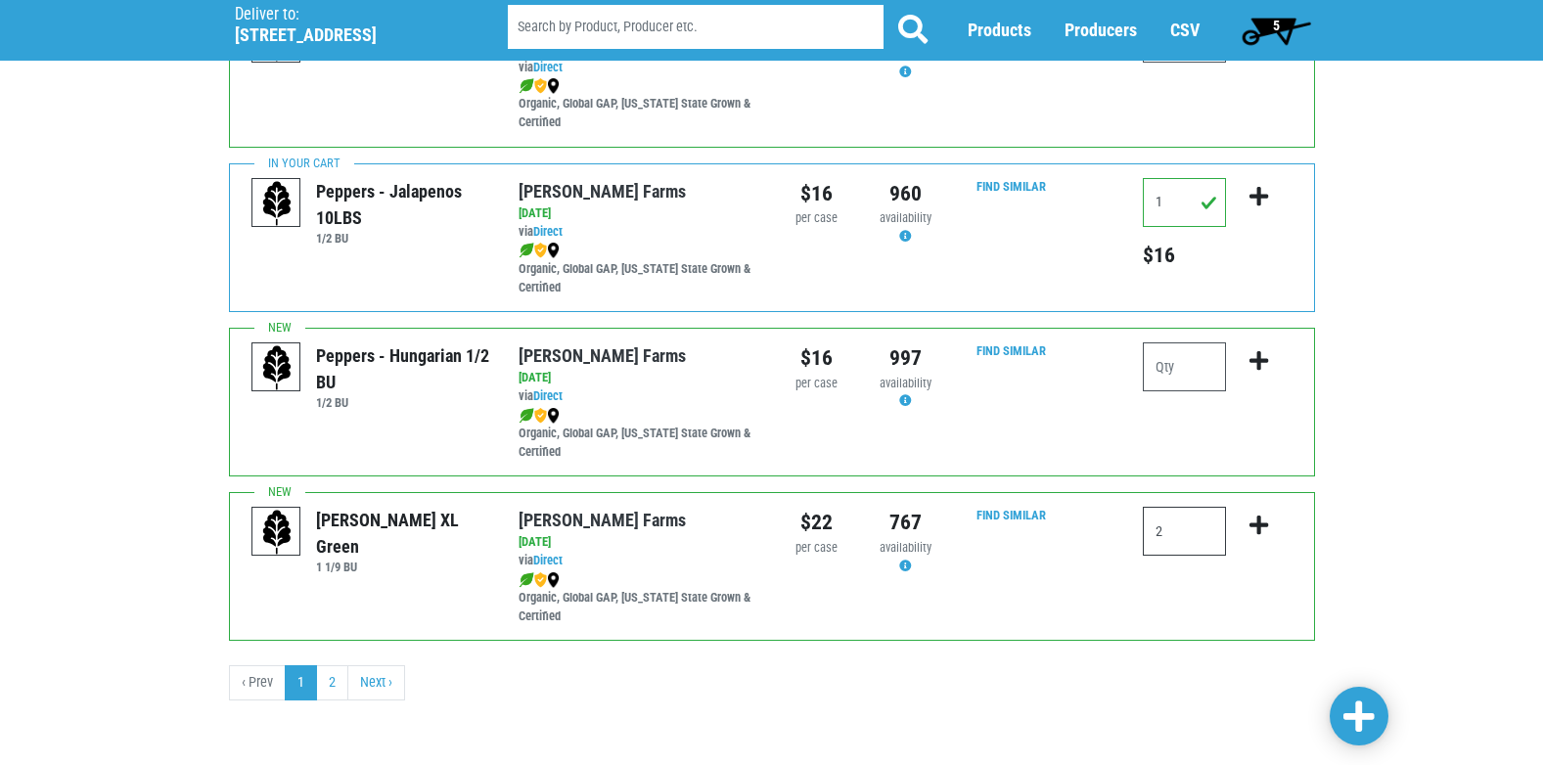
type input "2"
click at [1259, 525] on icon "submit" at bounding box center [1259, 526] width 19 height 22
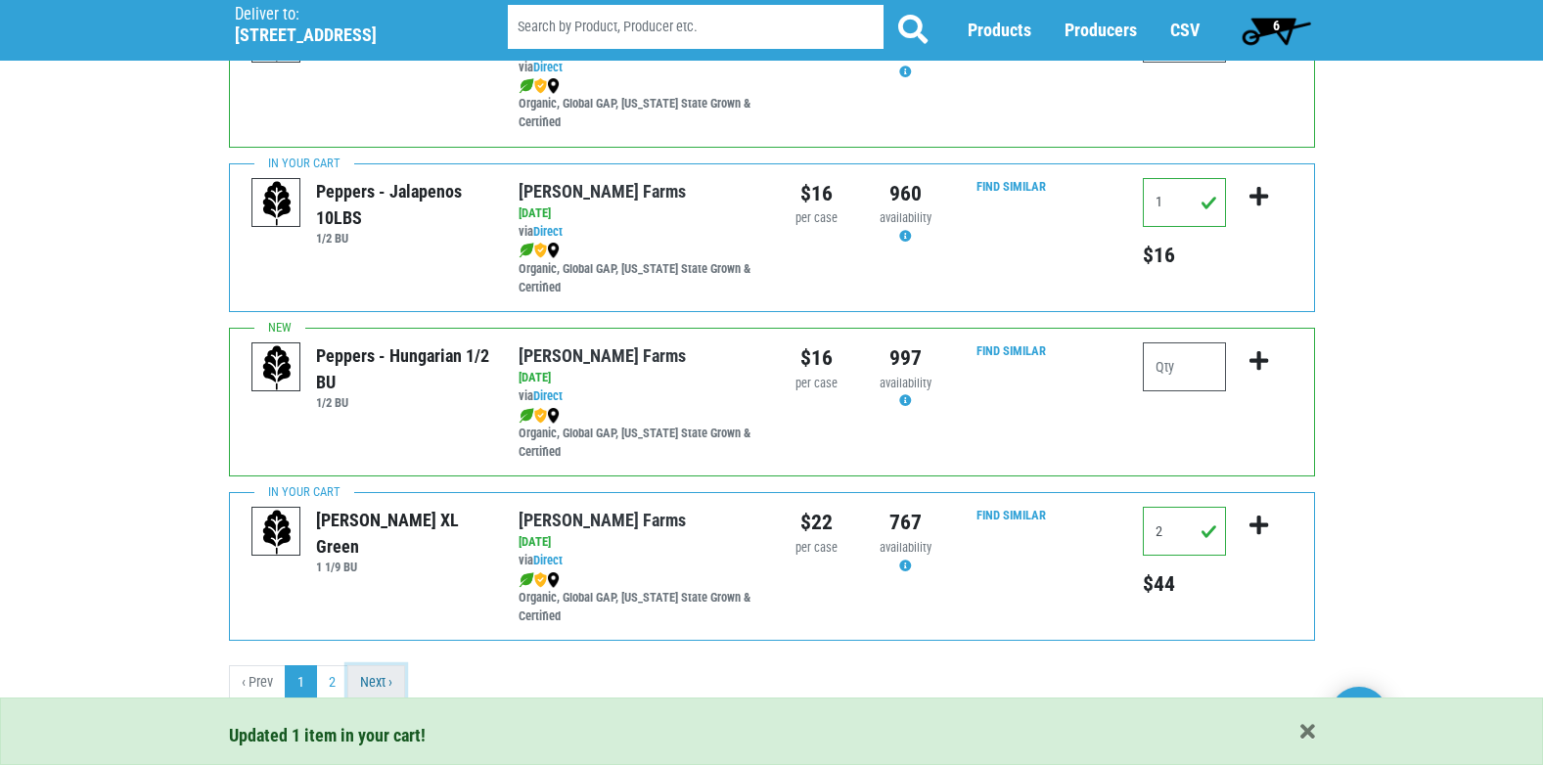
click at [368, 674] on link "Next ›" at bounding box center [376, 682] width 58 height 35
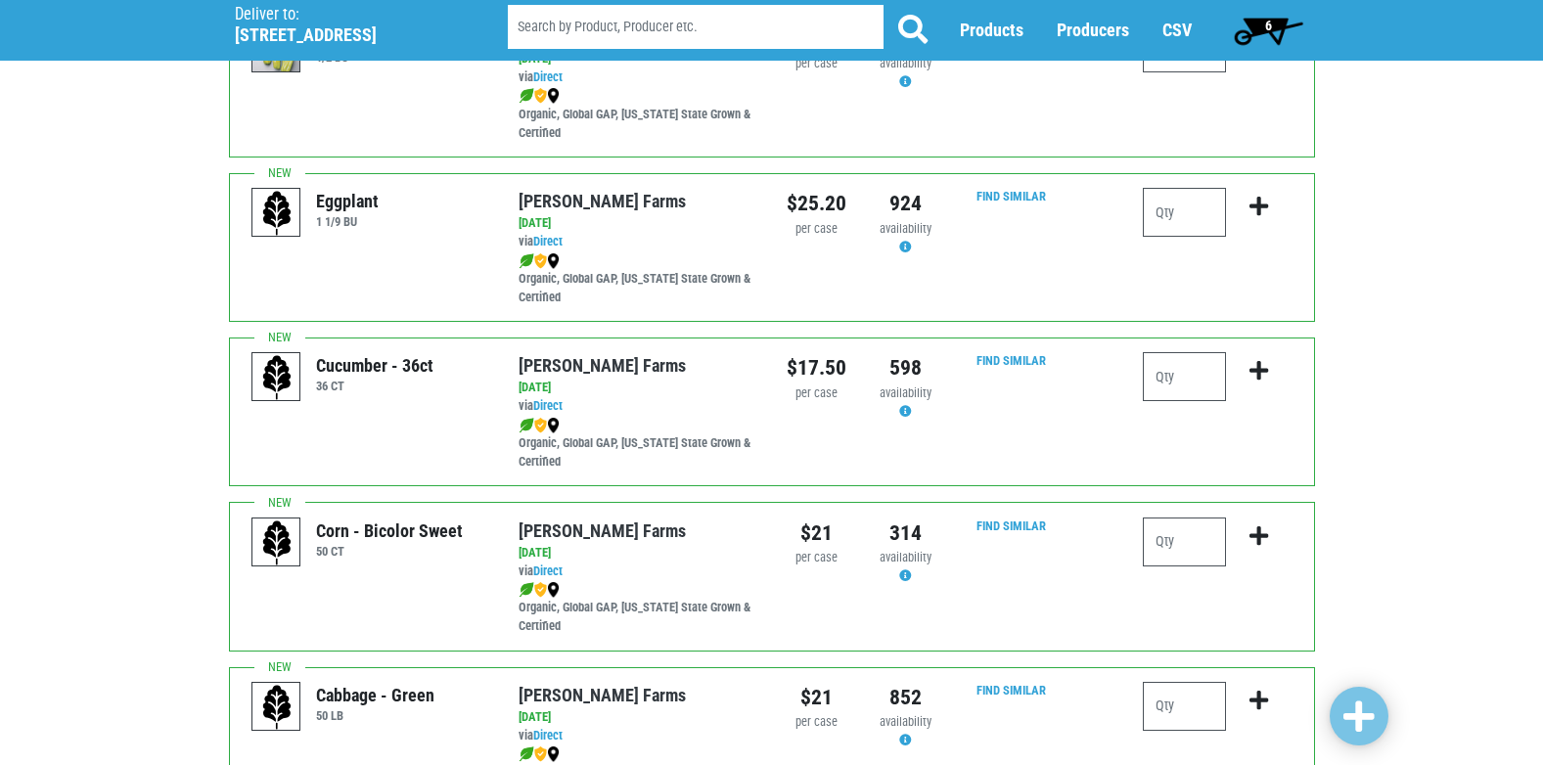
scroll to position [235, 0]
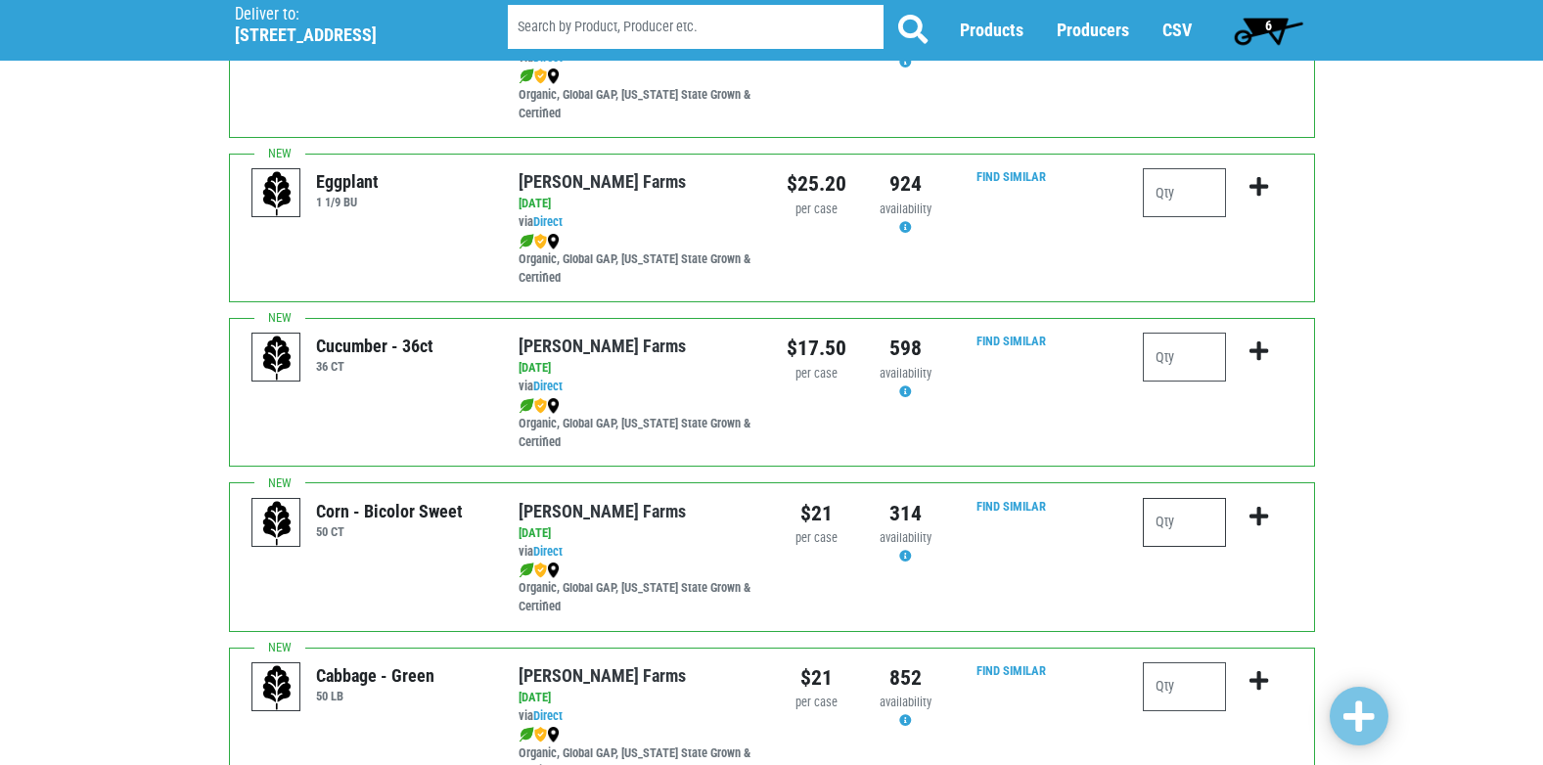
click at [1191, 519] on input "number" at bounding box center [1184, 522] width 83 height 49
type input "8"
click at [1255, 511] on icon "submit" at bounding box center [1259, 517] width 19 height 22
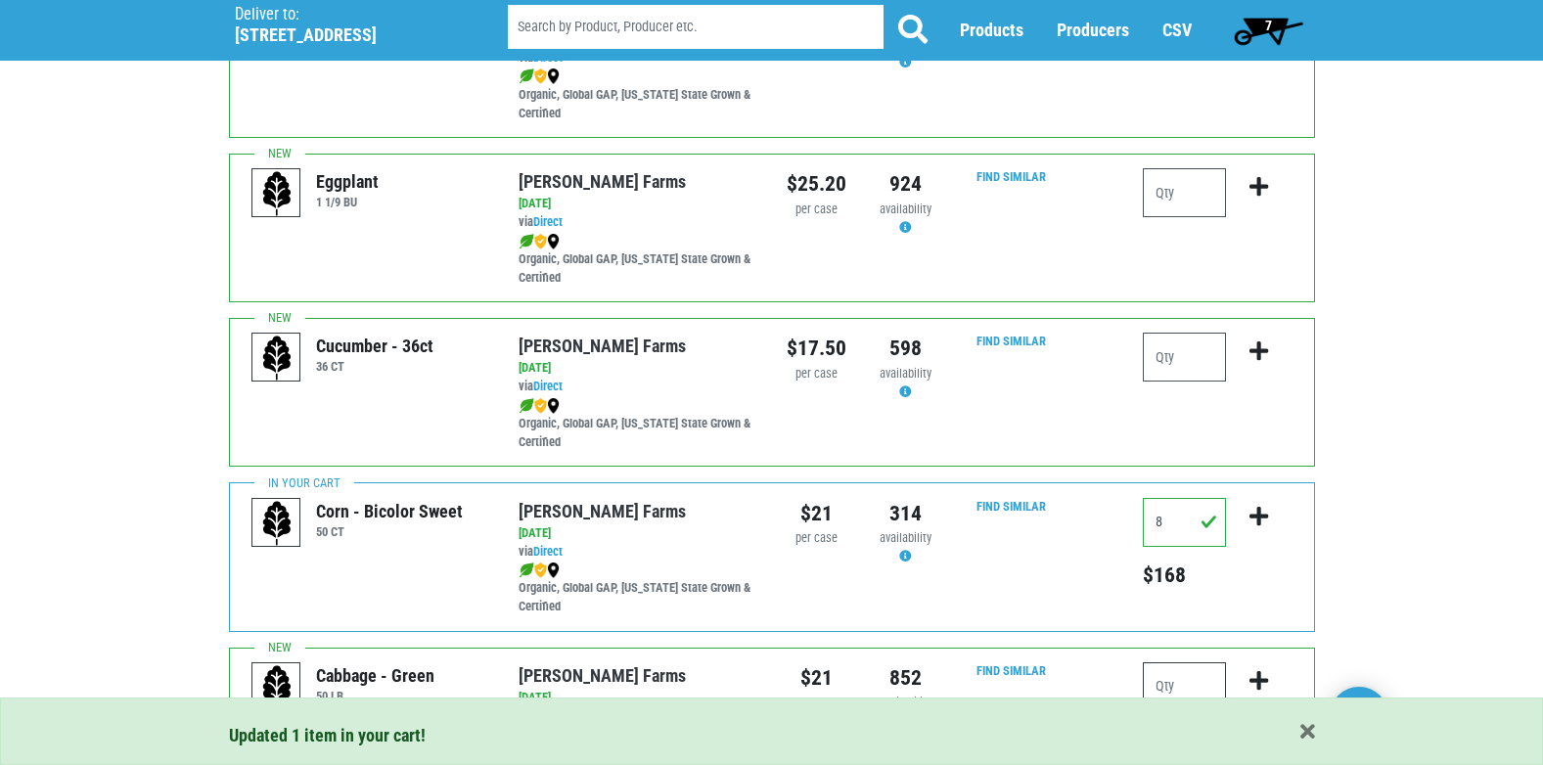
click at [1203, 690] on input "number" at bounding box center [1184, 686] width 83 height 49
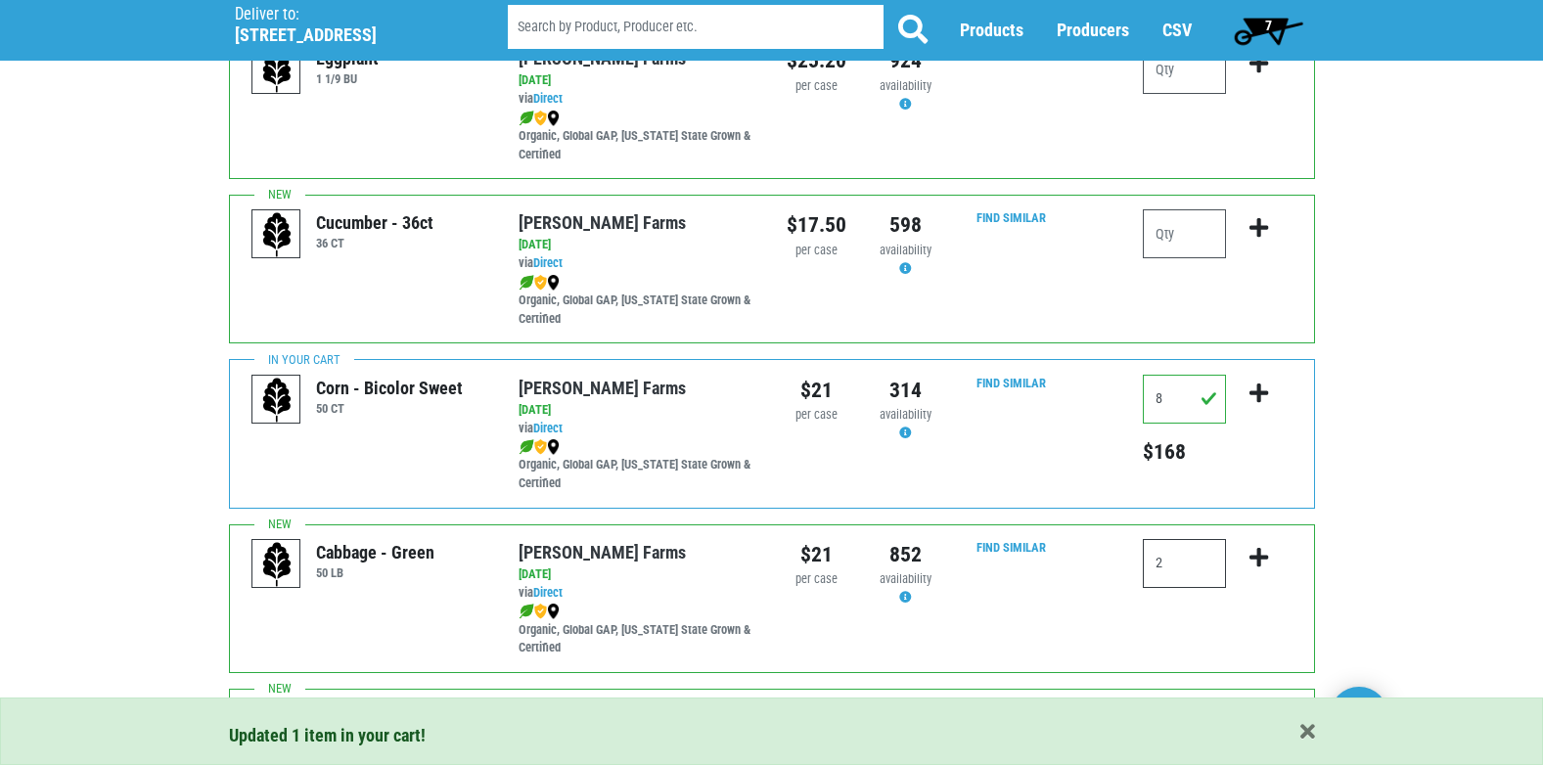
scroll to position [363, 0]
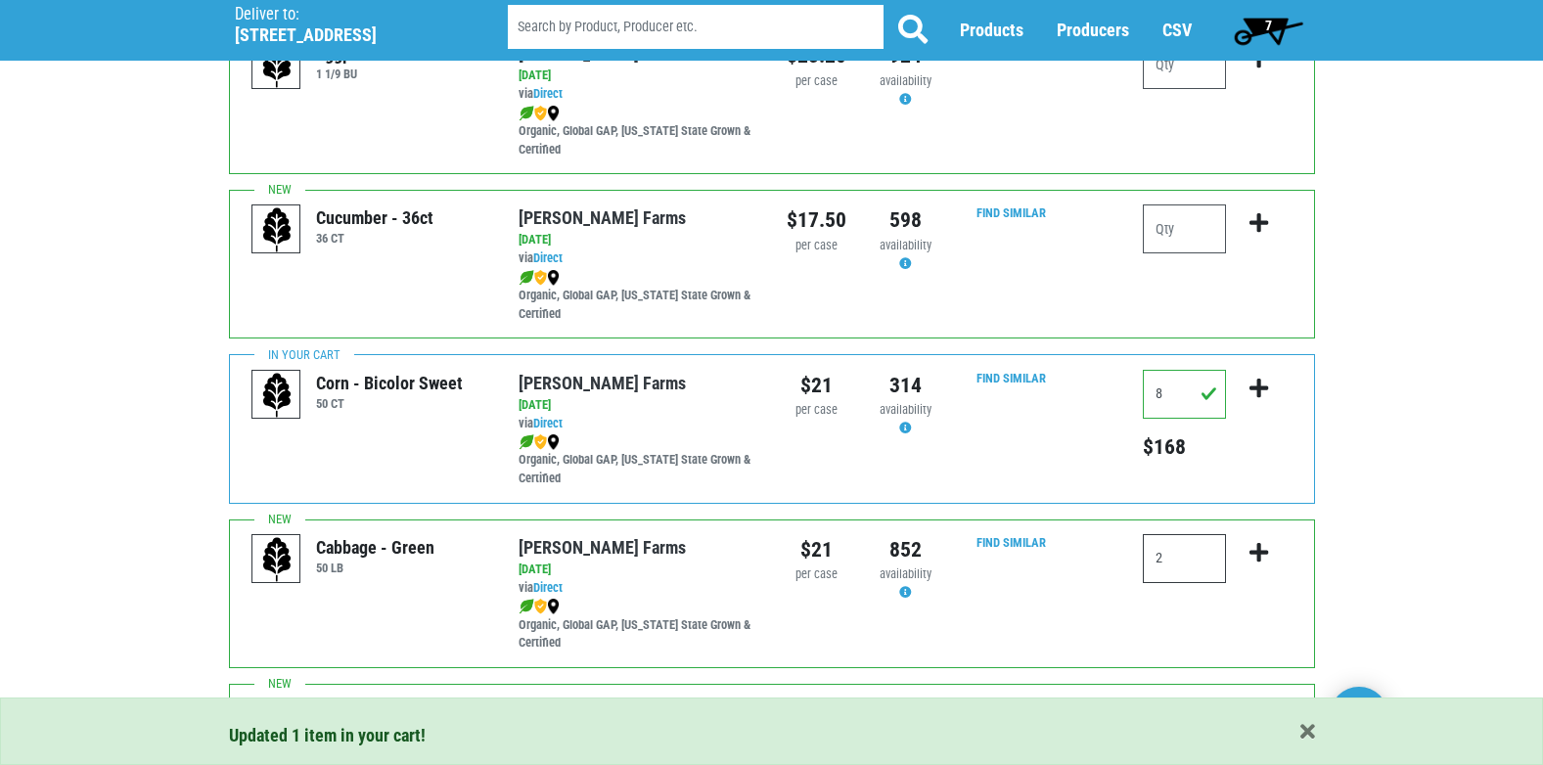
type input "2"
click at [1260, 551] on icon "submit" at bounding box center [1259, 553] width 19 height 22
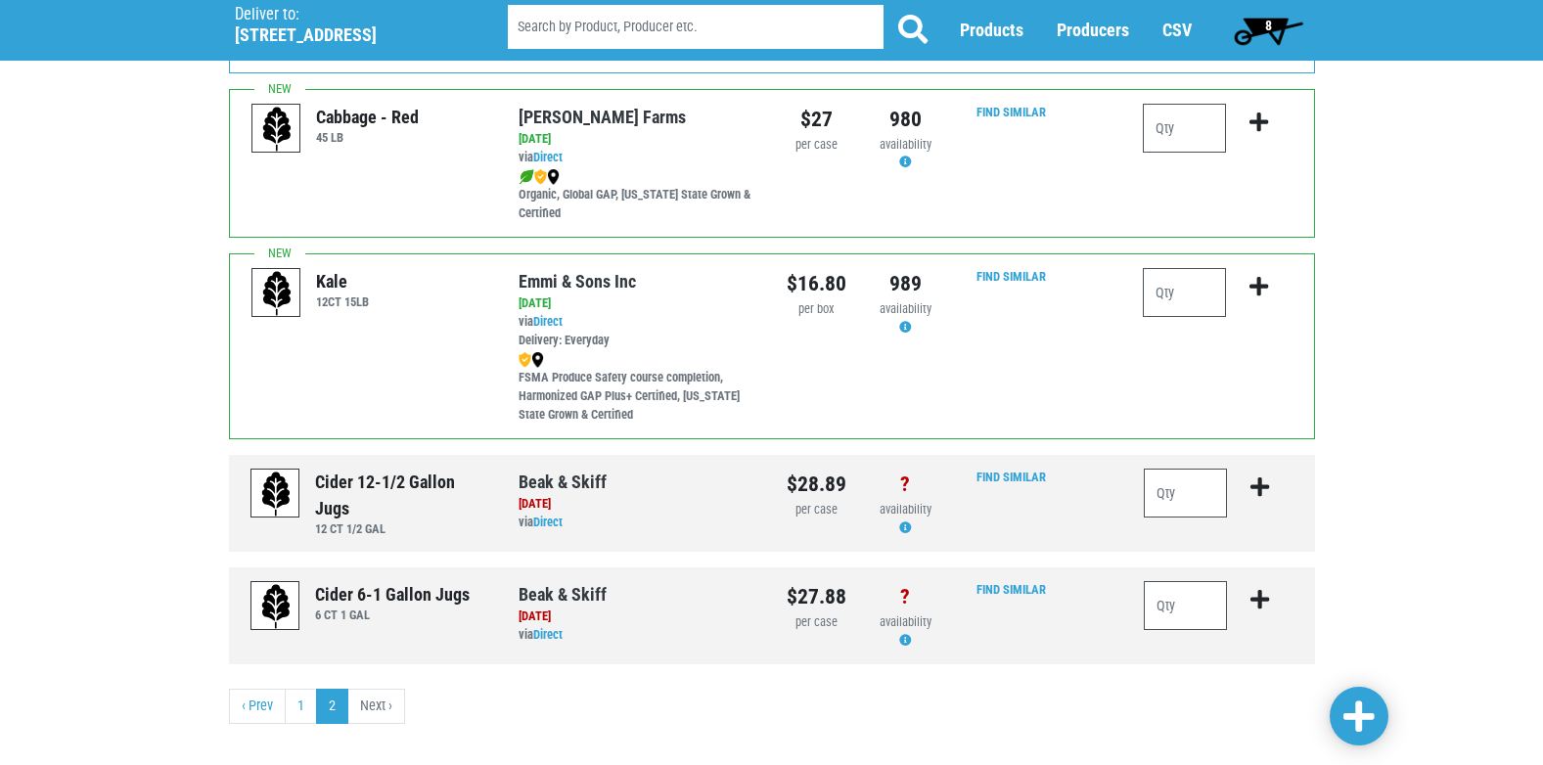
scroll to position [915, 0]
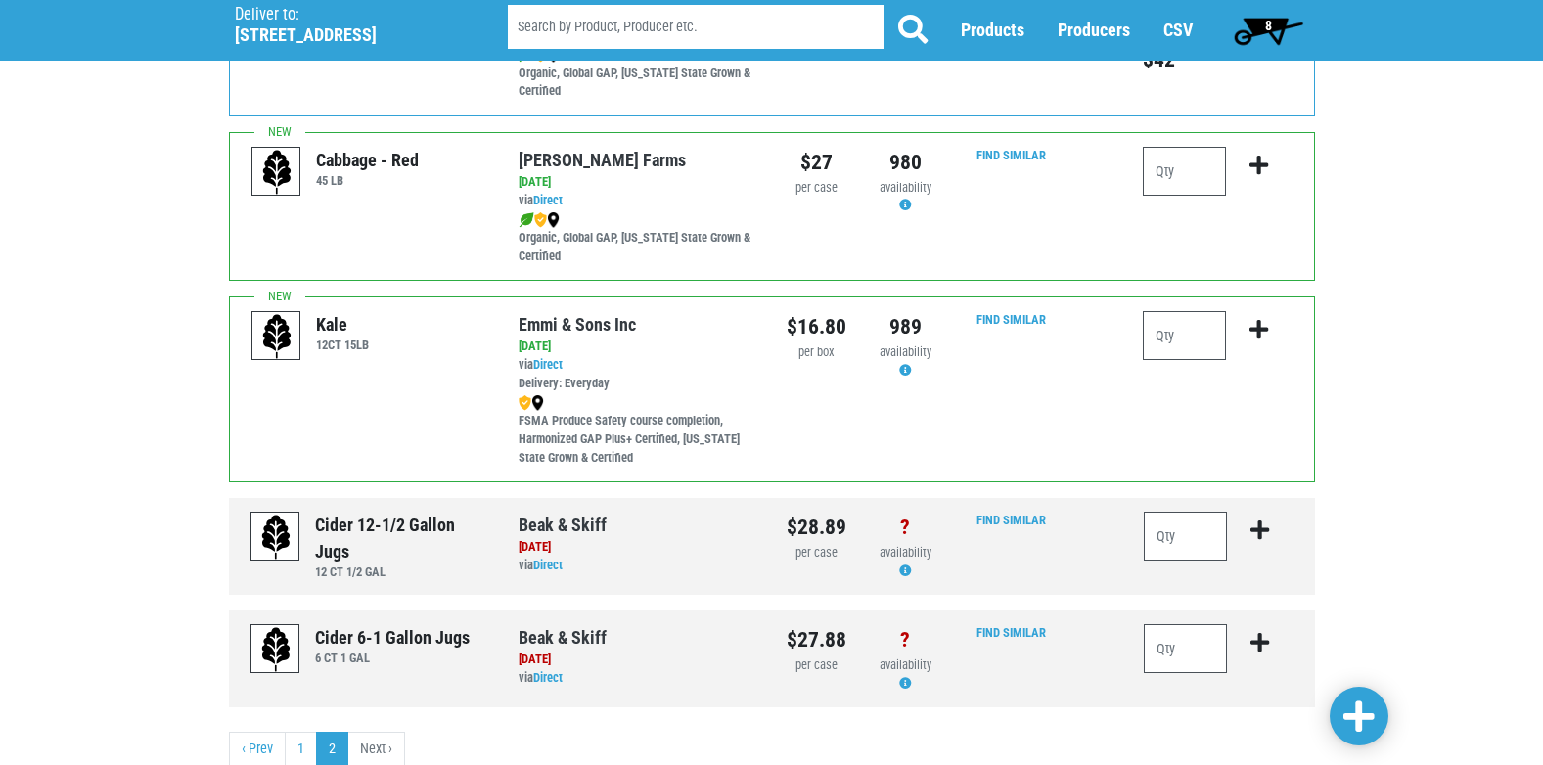
click at [1259, 25] on span "8" at bounding box center [1268, 30] width 87 height 39
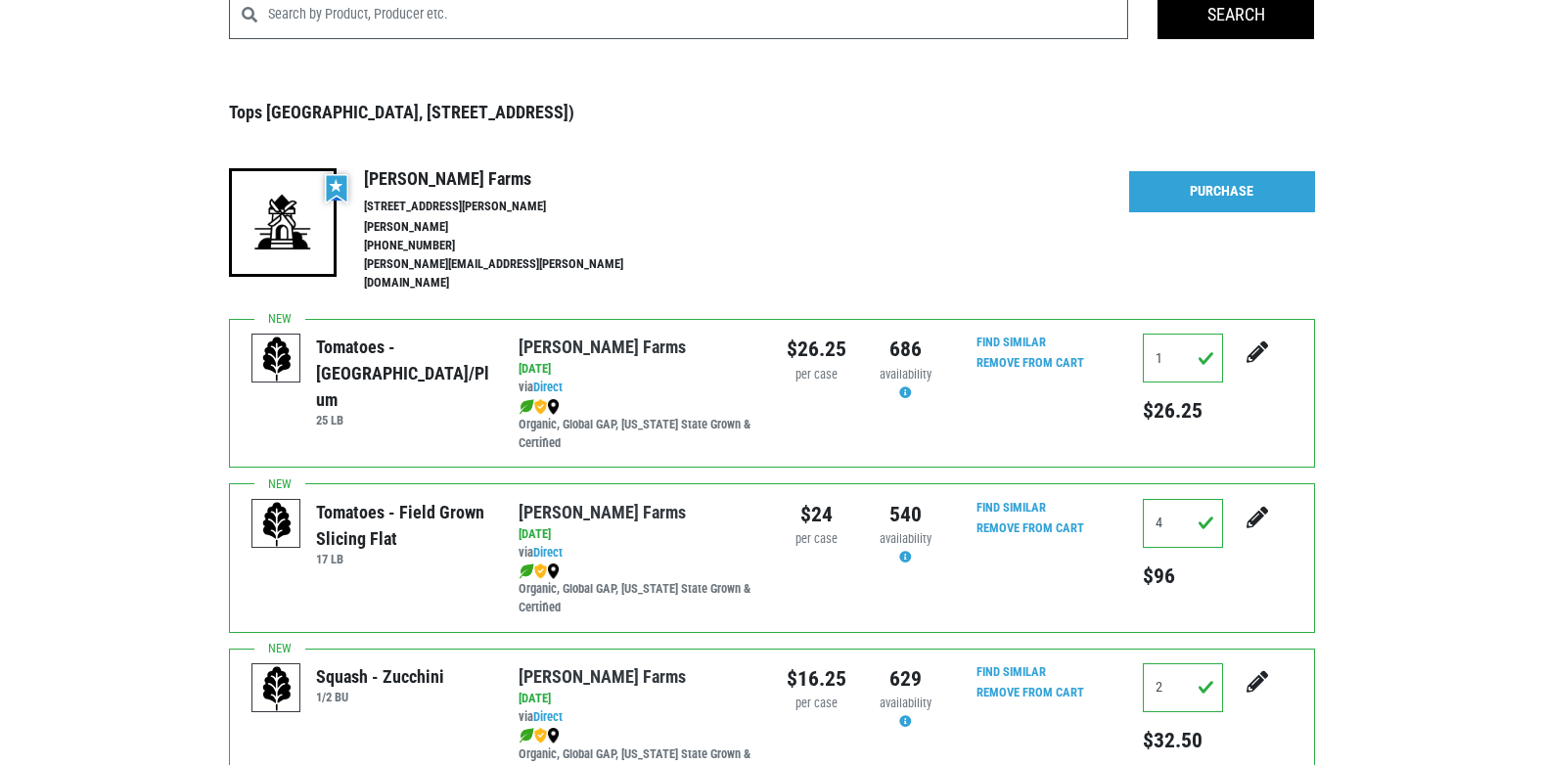
scroll to position [94, 0]
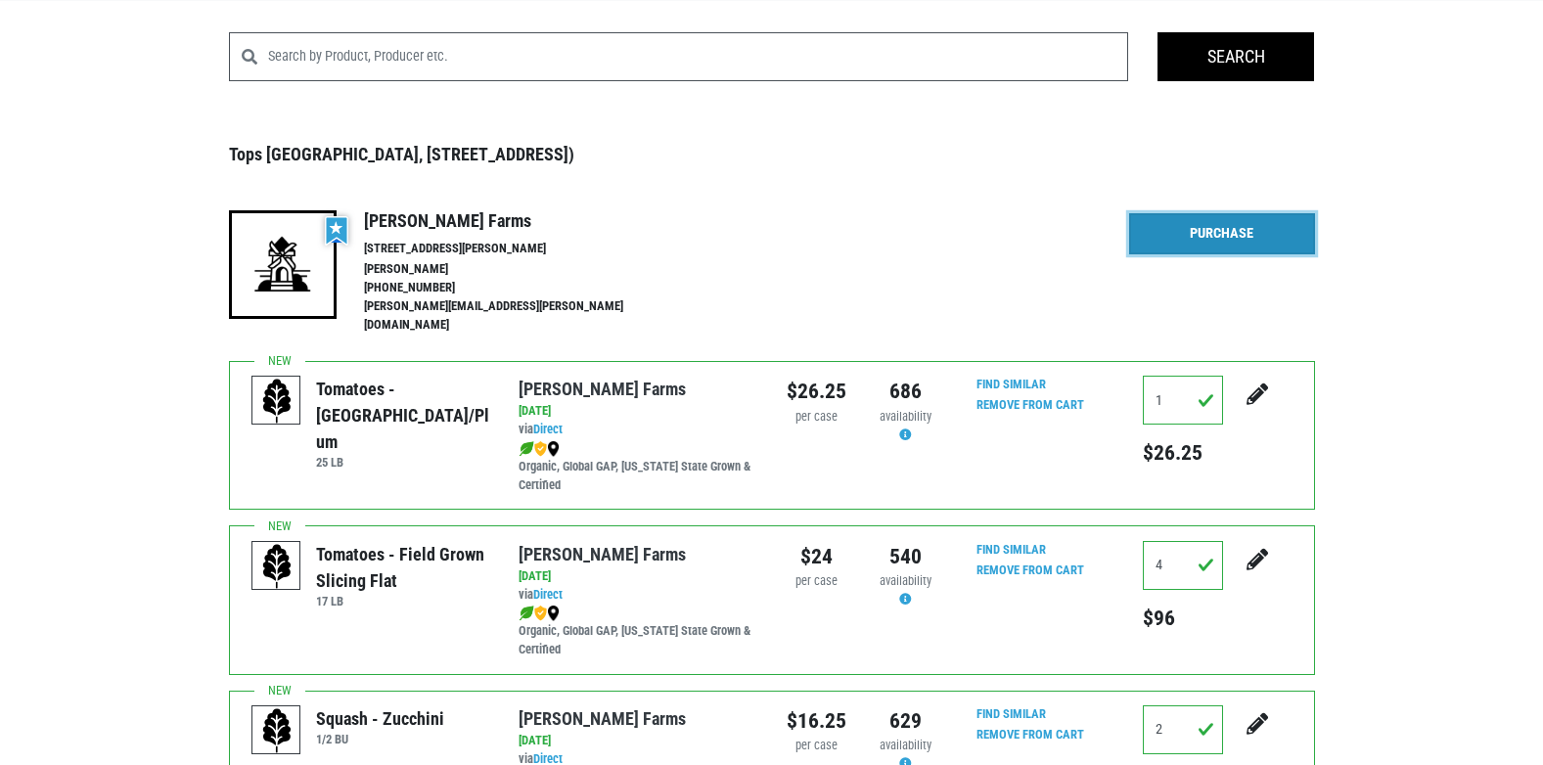
click at [1173, 230] on link "Purchase" at bounding box center [1222, 233] width 186 height 41
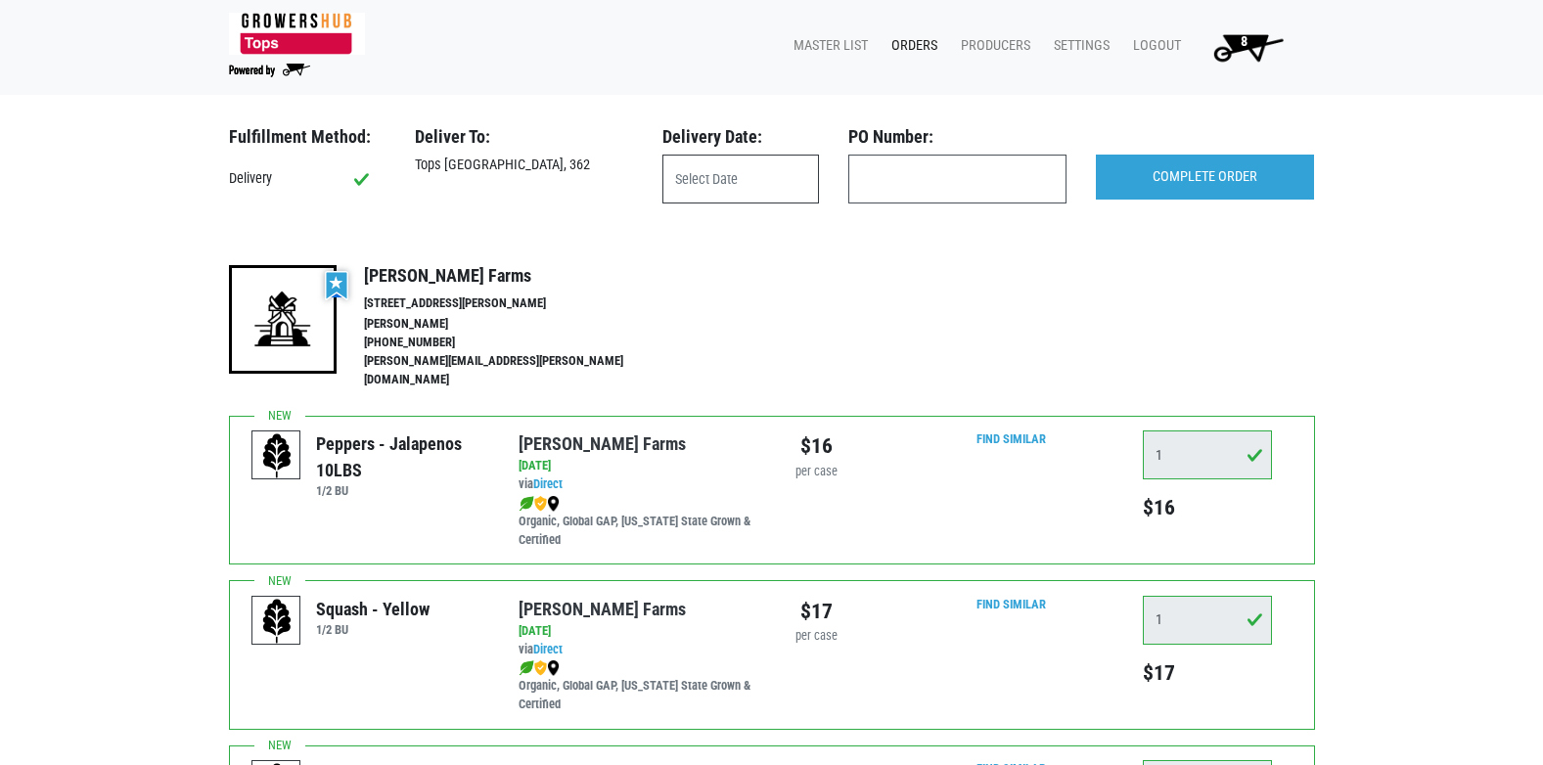
click at [700, 156] on input "text" at bounding box center [740, 179] width 157 height 49
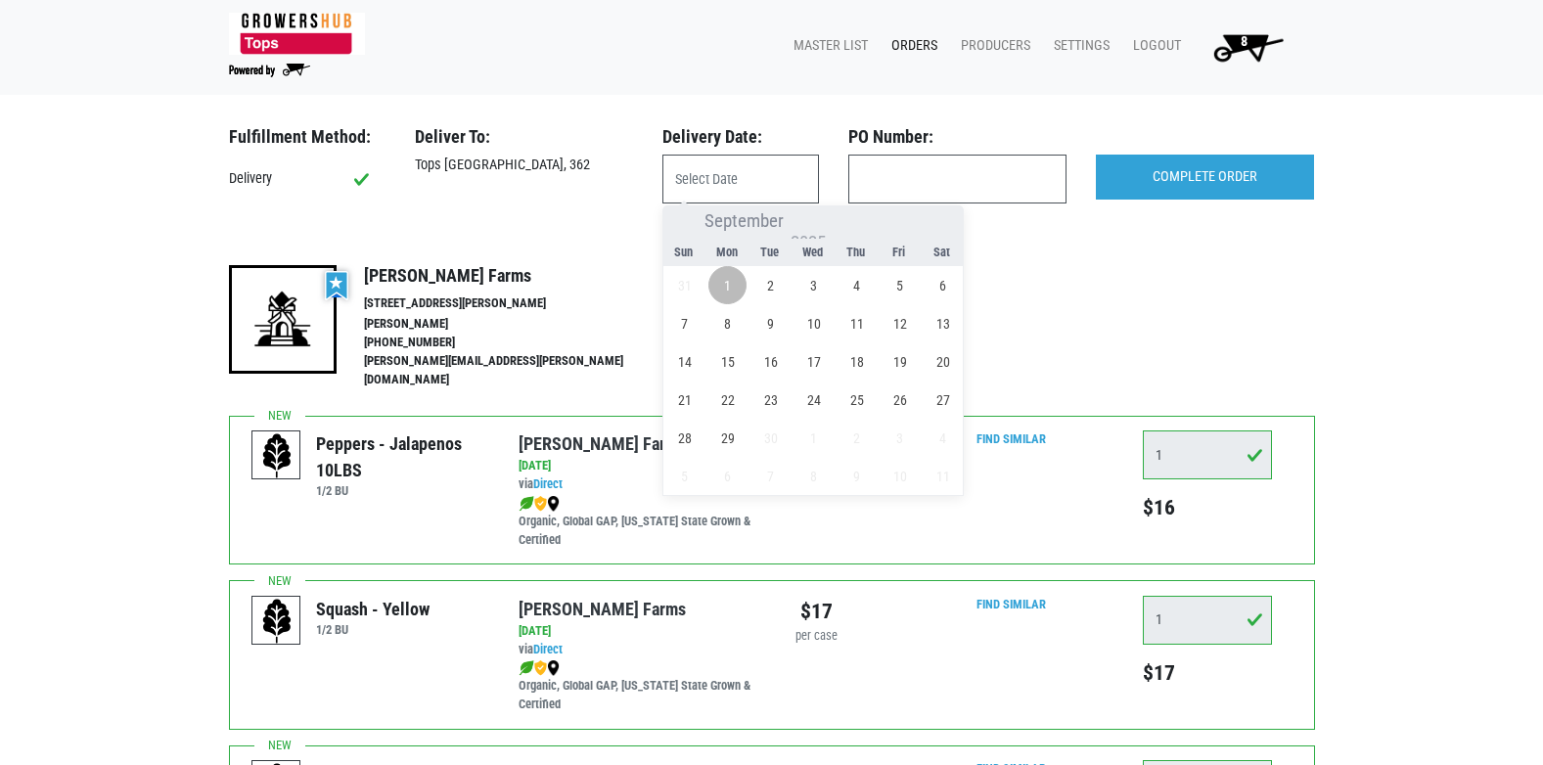
click at [734, 280] on span "1" at bounding box center [727, 285] width 38 height 38
type input "[DATE]"
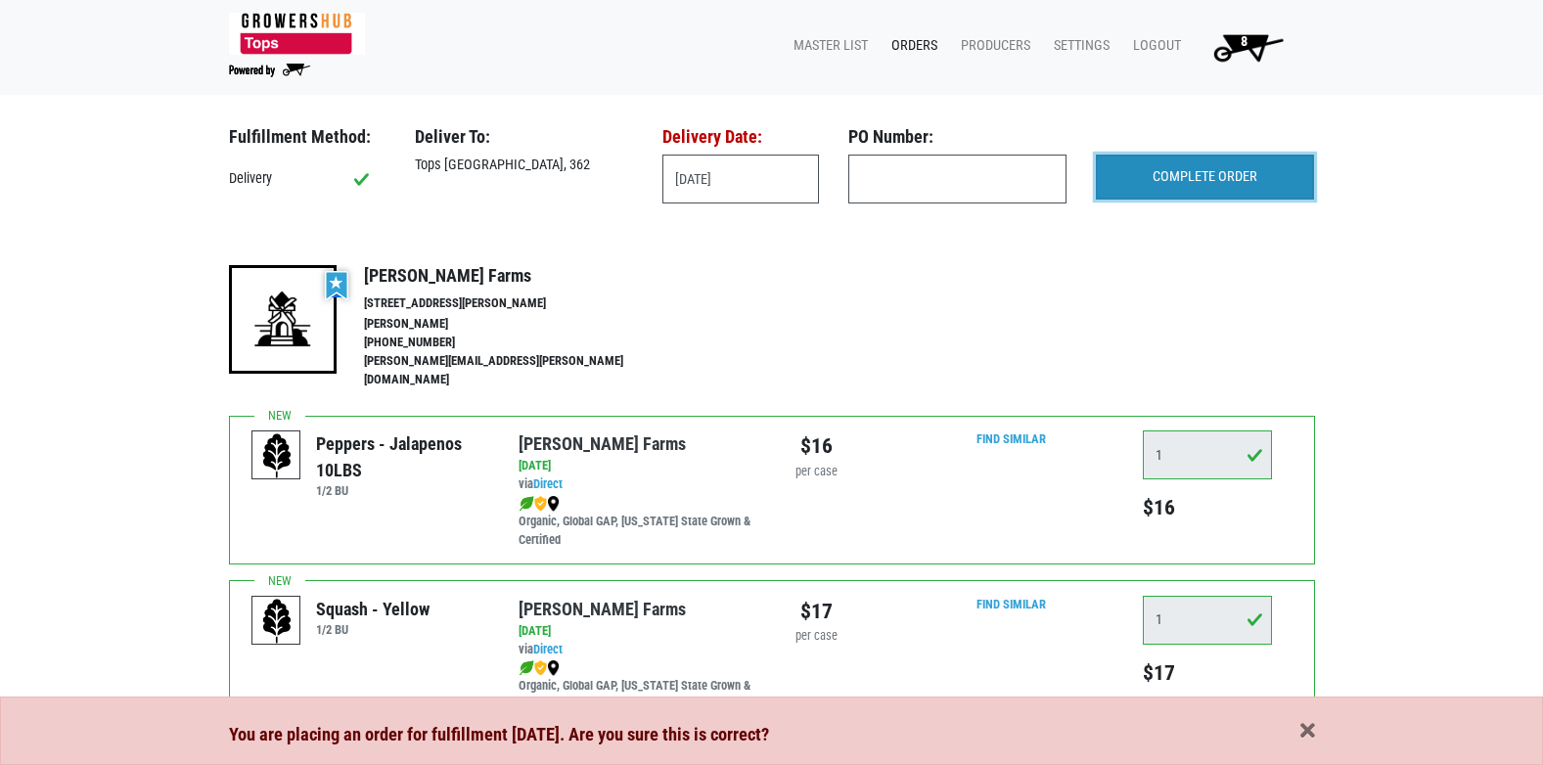
click at [1241, 180] on input "COMPLETE ORDER" at bounding box center [1205, 177] width 218 height 45
